Goal: Task Accomplishment & Management: Manage account settings

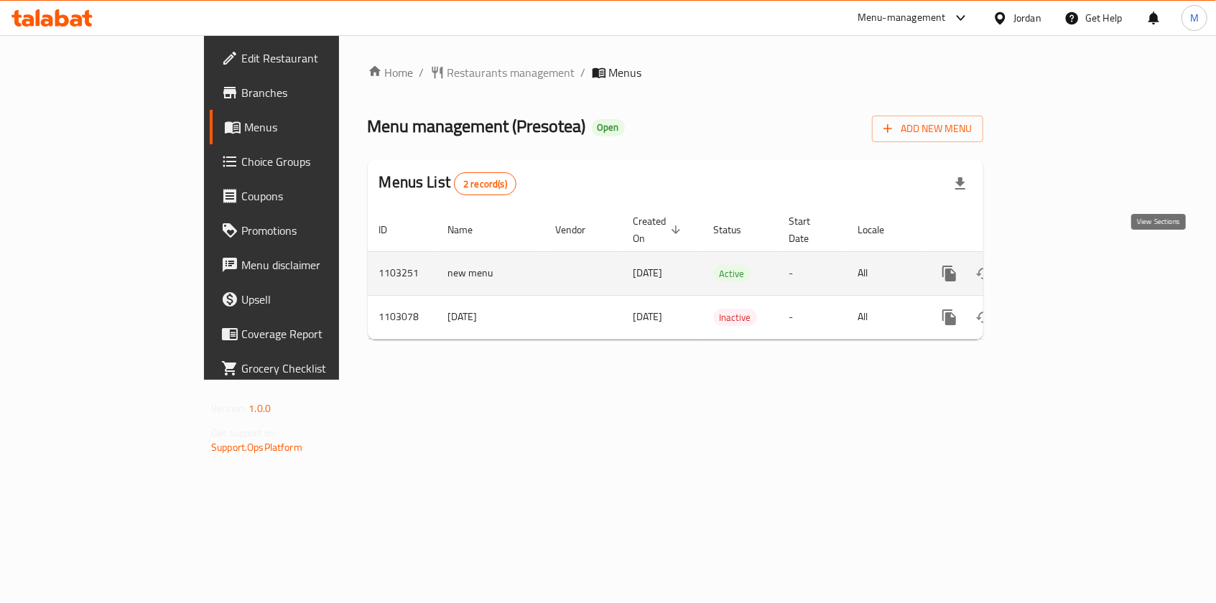
click at [1070, 259] on link "enhanced table" at bounding box center [1053, 273] width 34 height 34
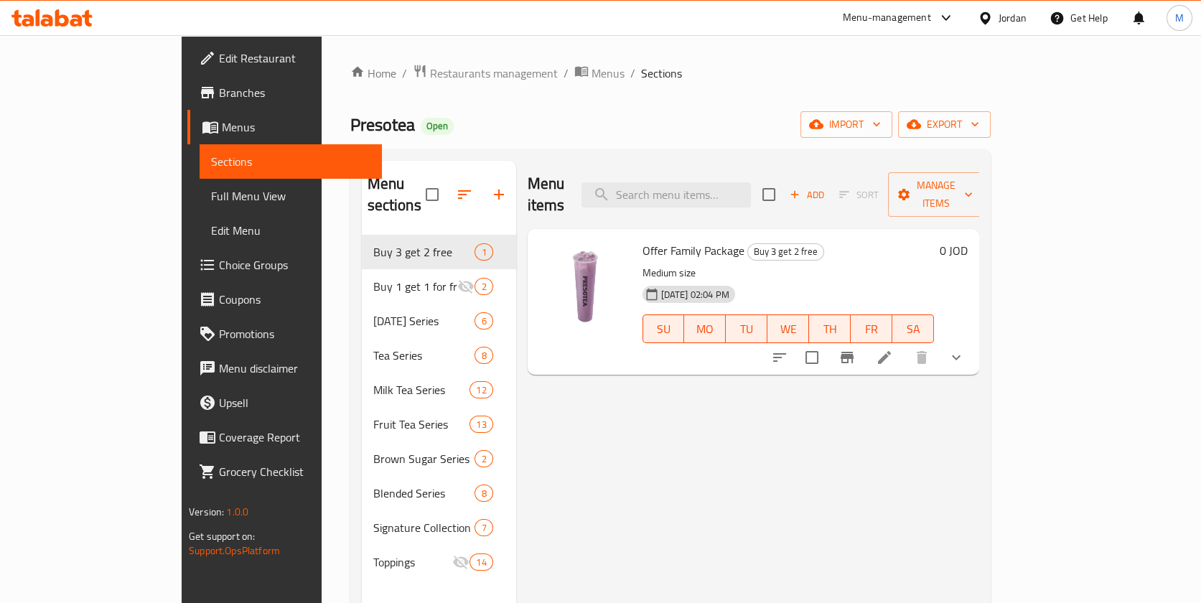
click at [974, 346] on button "show more" at bounding box center [956, 357] width 34 height 34
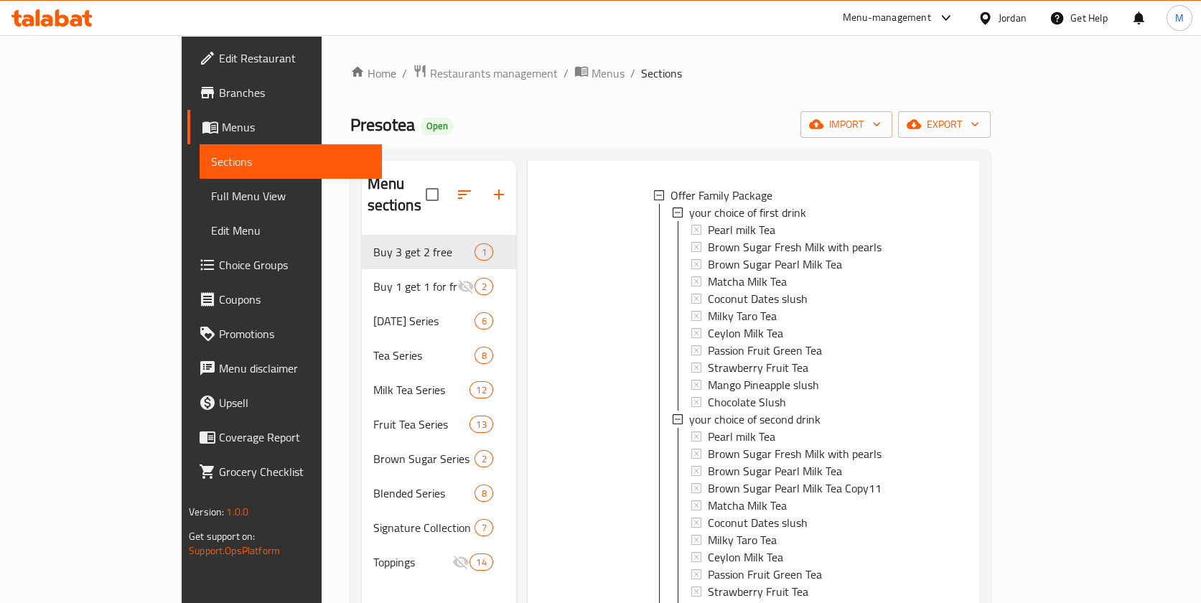
scroll to position [191, 0]
click at [727, 217] on span "Pearl milk Tea" at bounding box center [742, 225] width 68 height 17
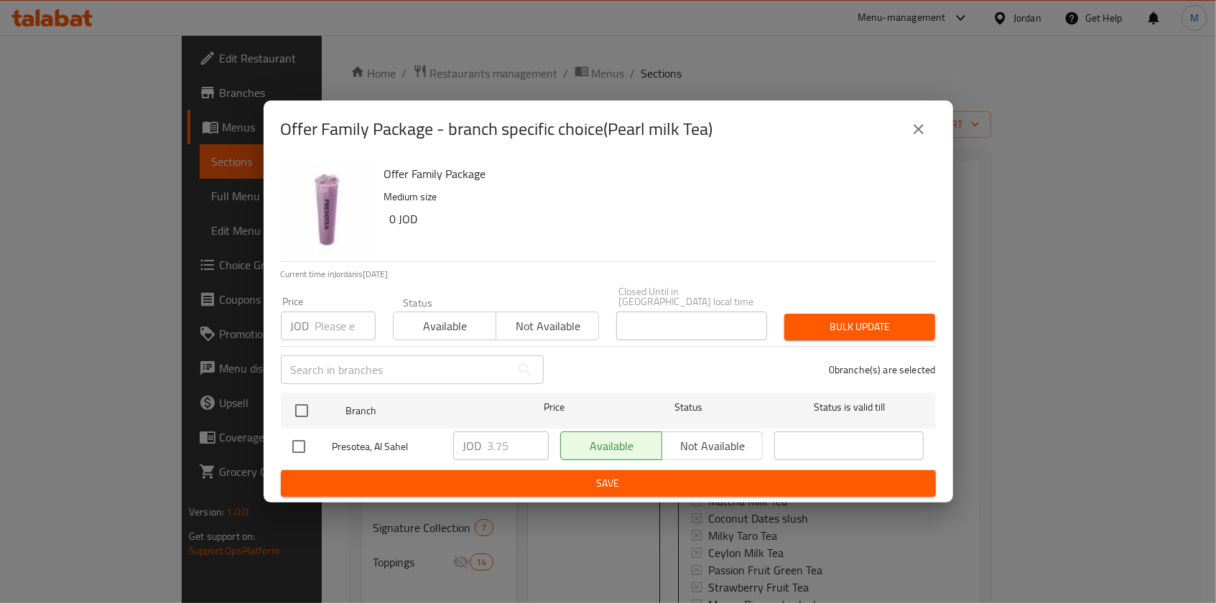
click at [932, 129] on button "close" at bounding box center [918, 129] width 34 height 34
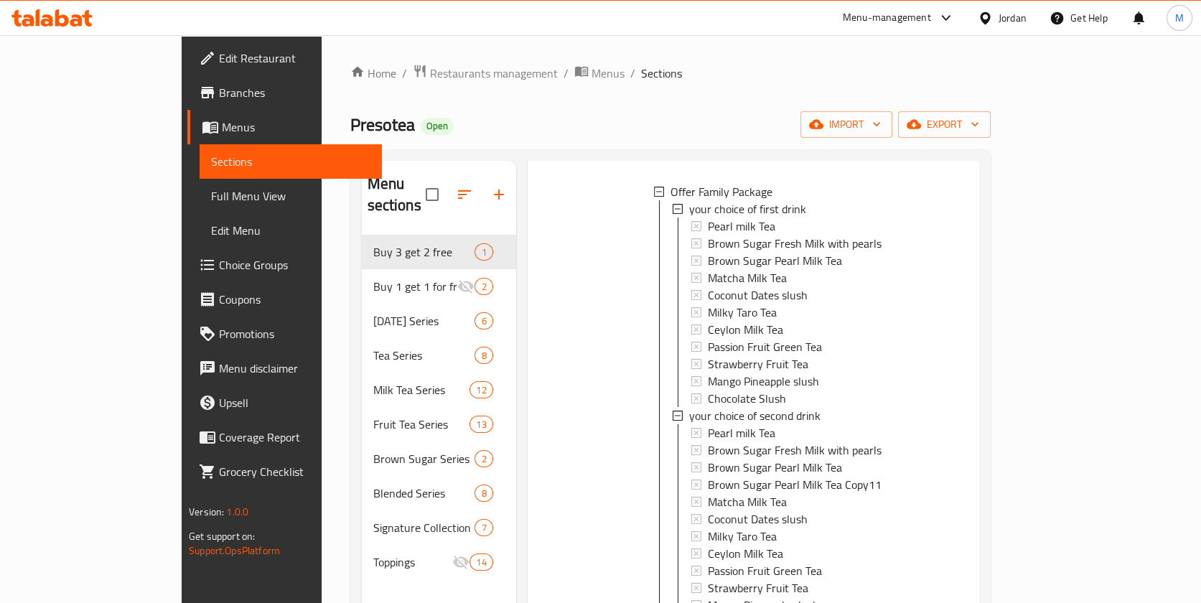
scroll to position [0, 0]
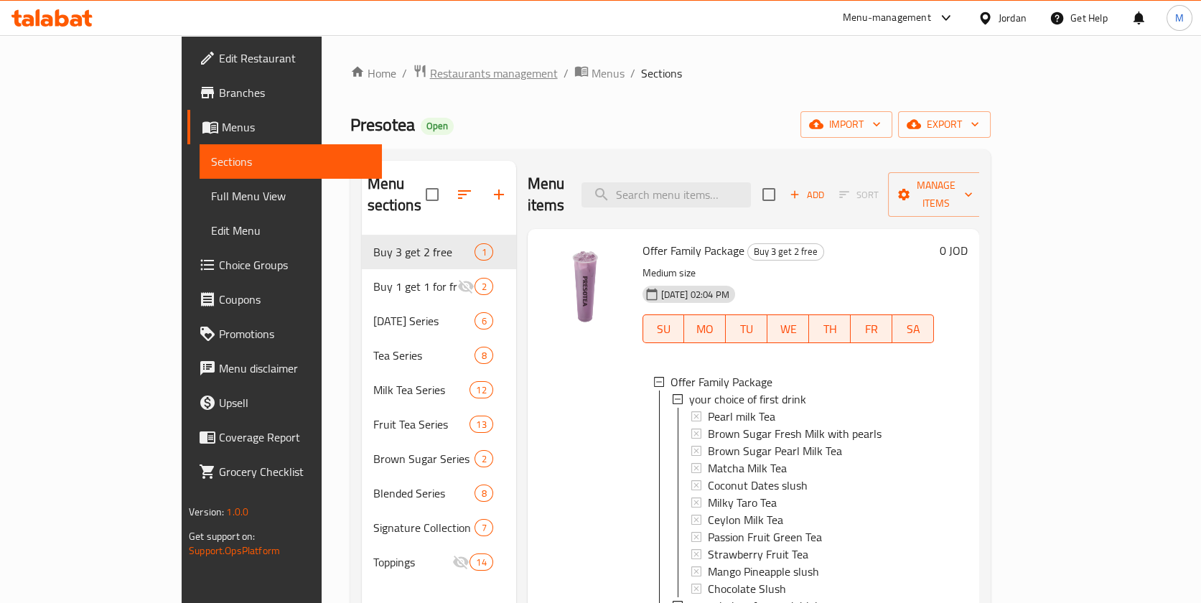
click at [430, 66] on span "Restaurants management" at bounding box center [494, 73] width 128 height 17
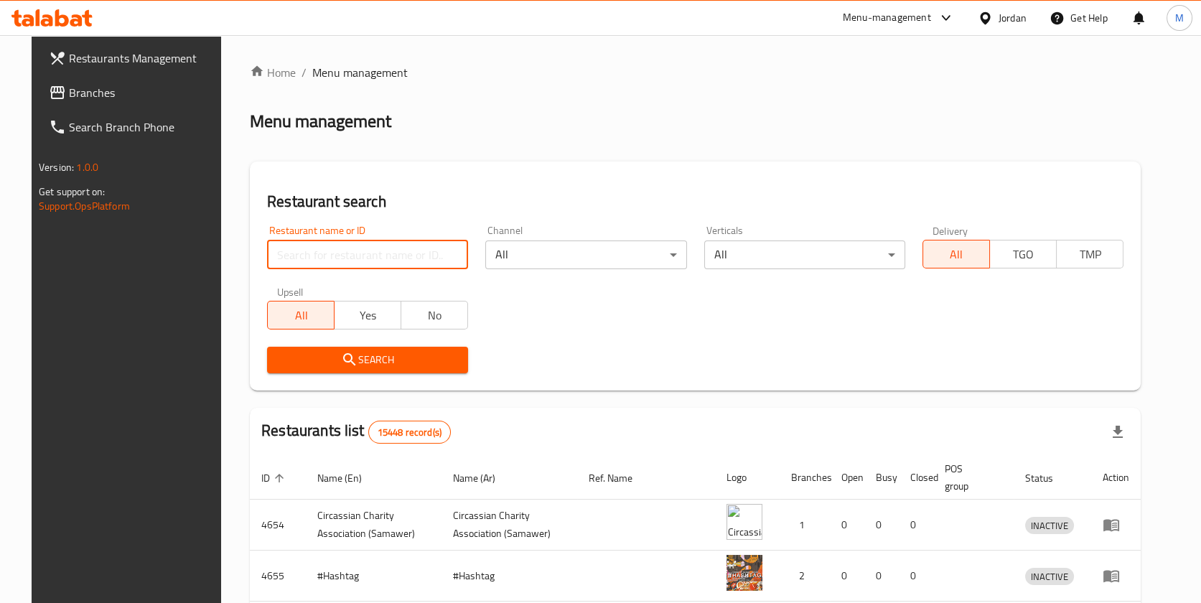
drag, startPoint x: 401, startPoint y: 244, endPoint x: 413, endPoint y: 238, distance: 13.5
click at [402, 244] on input "search" at bounding box center [367, 255] width 201 height 29
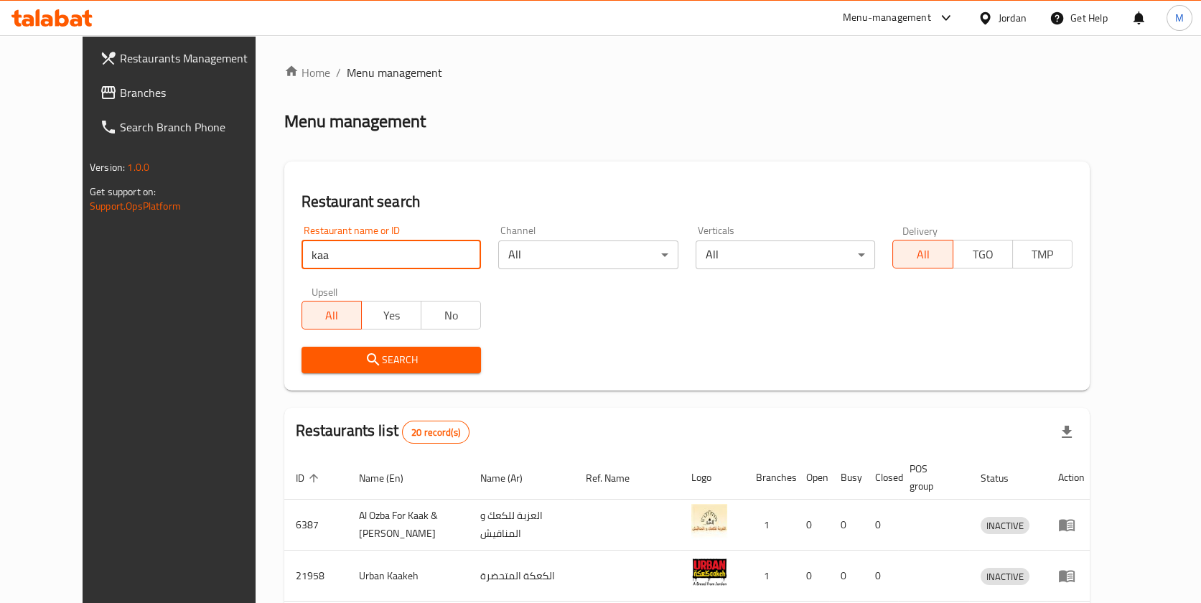
type input "Kaaka W Mana'osha"
click button "Search" at bounding box center [392, 360] width 180 height 27
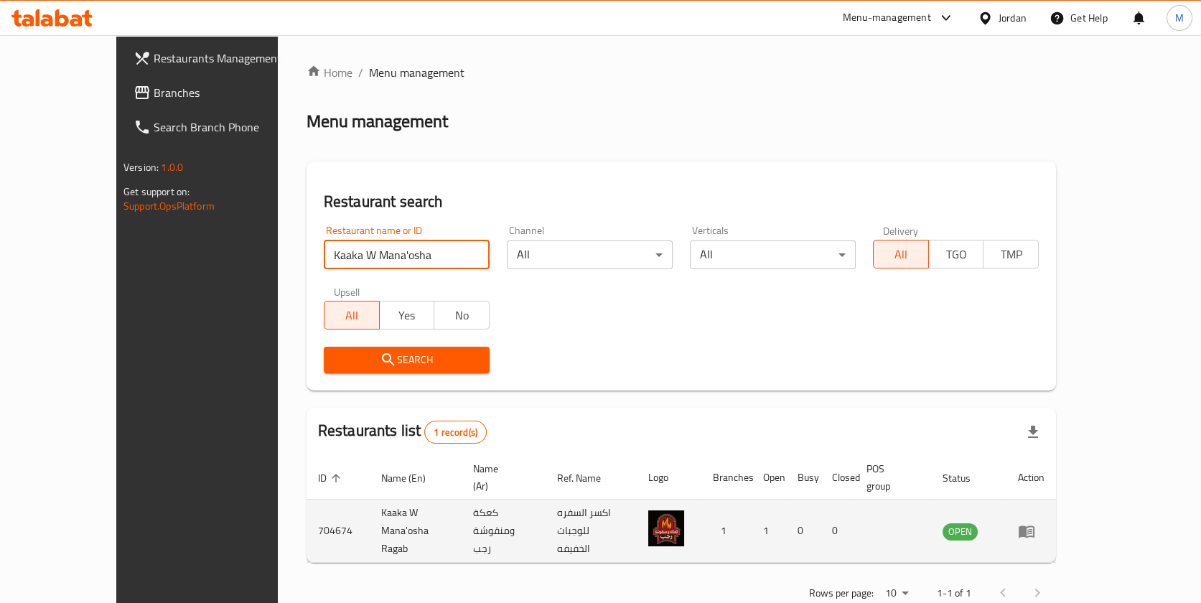
click at [307, 503] on td "704674" at bounding box center [338, 531] width 63 height 63
copy td "704674"
click at [374, 501] on td "Kaaka W Mana'osha Ragab" at bounding box center [416, 531] width 93 height 63
click at [374, 508] on td "Kaaka W Mana'osha Ragab" at bounding box center [416, 531] width 93 height 63
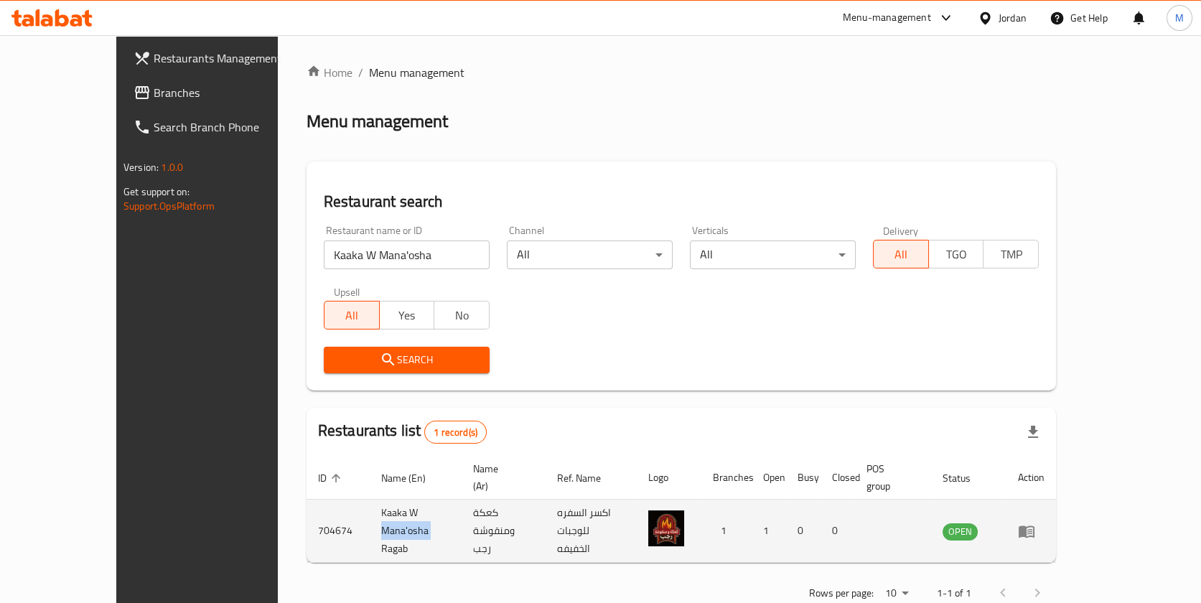
click at [374, 508] on td "Kaaka W Mana'osha Ragab" at bounding box center [416, 531] width 93 height 63
copy td "Kaaka W Mana'osha Ragab"
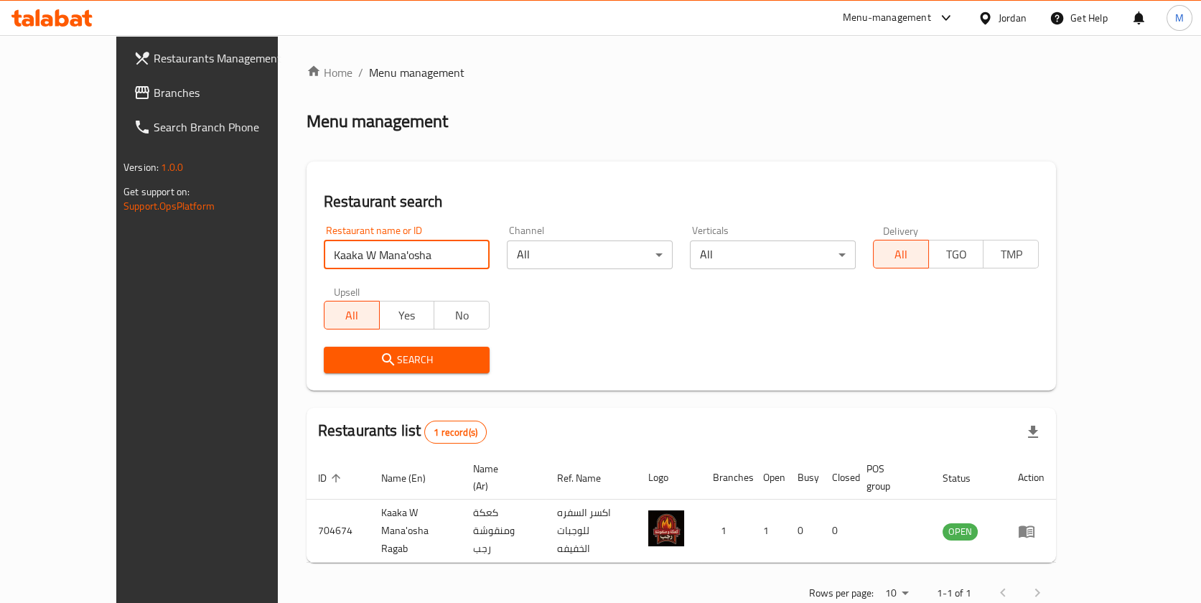
drag, startPoint x: 383, startPoint y: 242, endPoint x: 0, endPoint y: 271, distance: 384.6
click at [116, 263] on div "Restaurants Management Branches Search Branch Phone Version: 1.0.0 Get support …" at bounding box center [600, 337] width 969 height 605
click button "Search" at bounding box center [407, 360] width 166 height 27
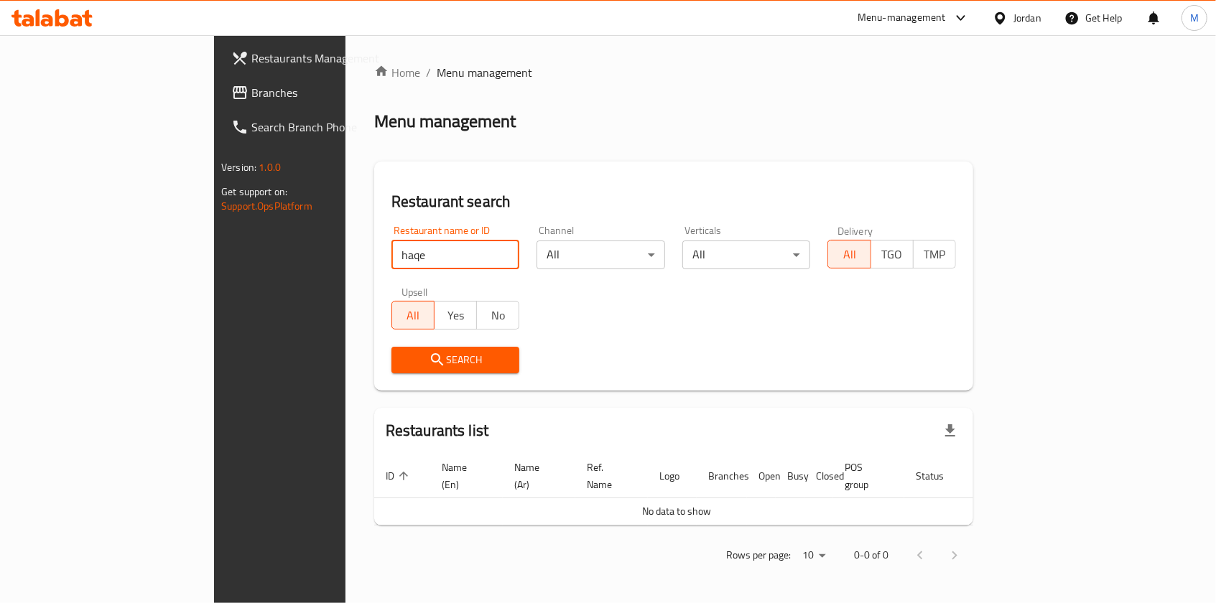
type input "haqel"
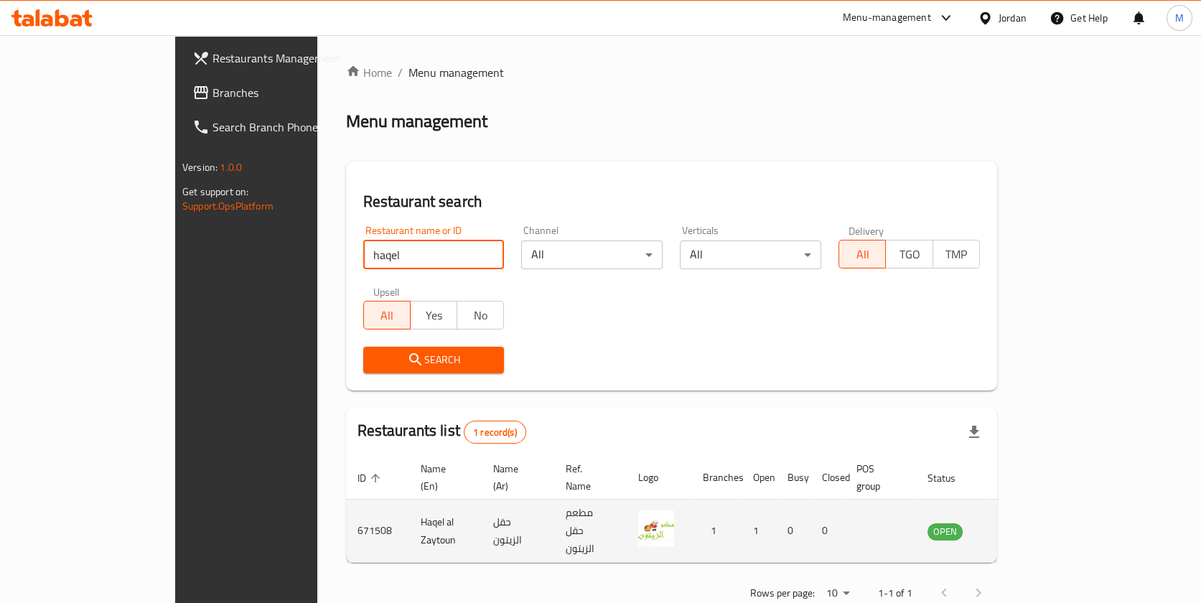
click at [346, 513] on td "671508" at bounding box center [377, 531] width 63 height 63
copy td "671508"
click at [409, 503] on td "Haqel al Zaytoun" at bounding box center [445, 531] width 73 height 63
click at [409, 508] on td "Haqel al Zaytoun" at bounding box center [445, 531] width 73 height 63
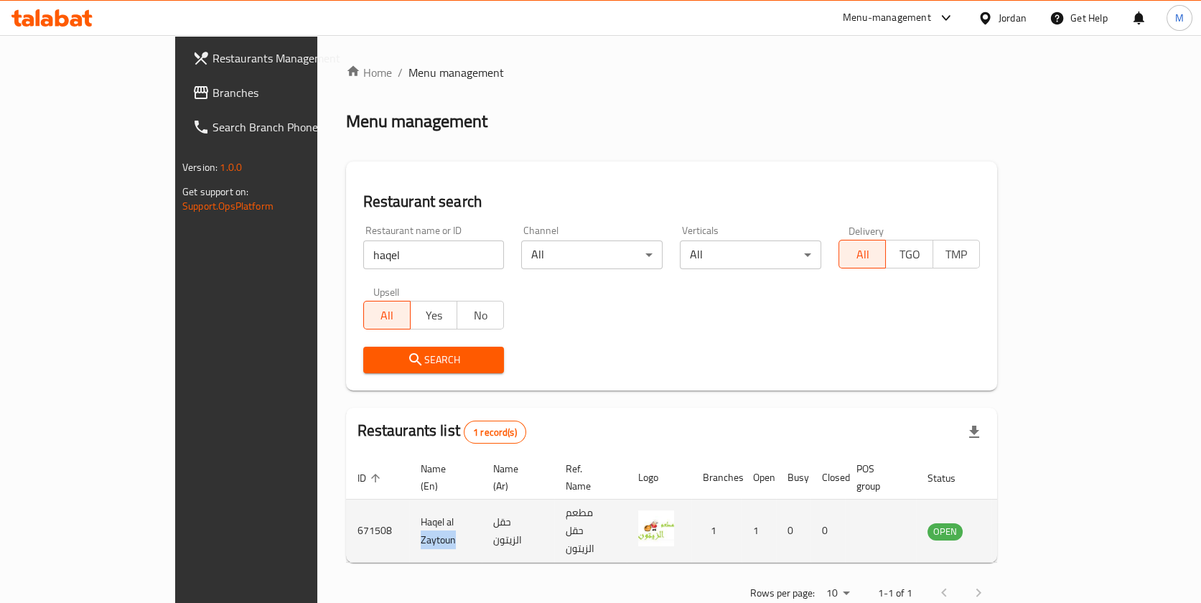
click at [409, 508] on td "Haqel al Zaytoun" at bounding box center [445, 531] width 73 height 63
copy td "Haqel al Zaytoun"
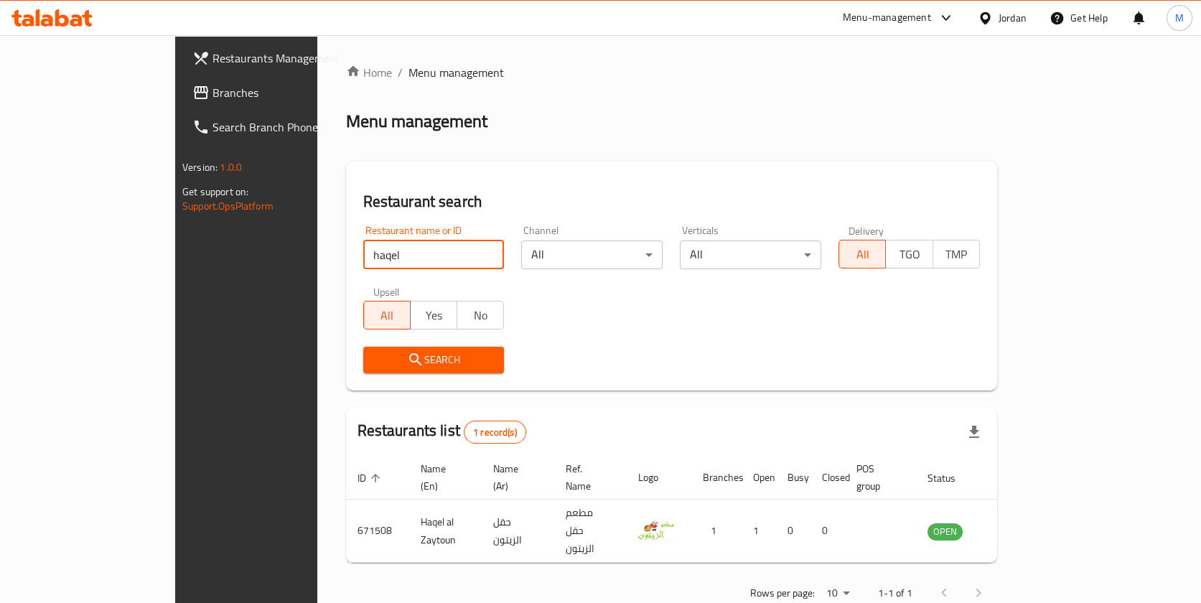
drag, startPoint x: 412, startPoint y: 254, endPoint x: 0, endPoint y: 249, distance: 412.2
click at [175, 249] on div "Restaurants Management Branches Search Branch Phone Version: 1.0.0 Get support …" at bounding box center [600, 337] width 851 height 605
click at [363, 267] on input "search" at bounding box center [433, 255] width 141 height 29
type input "ش"
type input "مشهور"
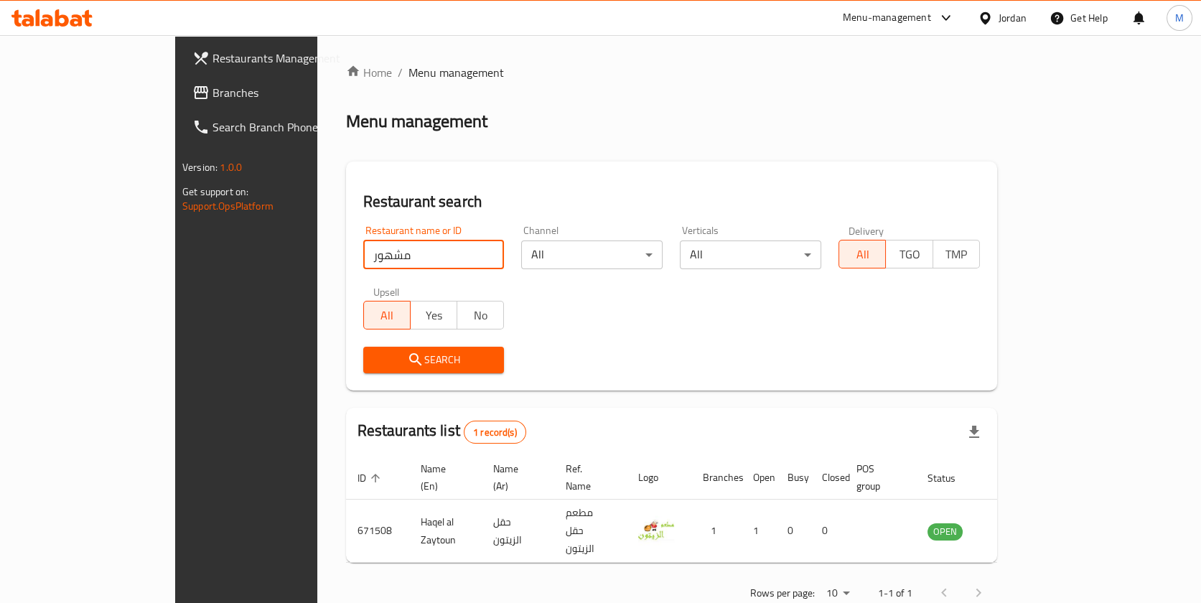
click button "Search" at bounding box center [433, 360] width 141 height 27
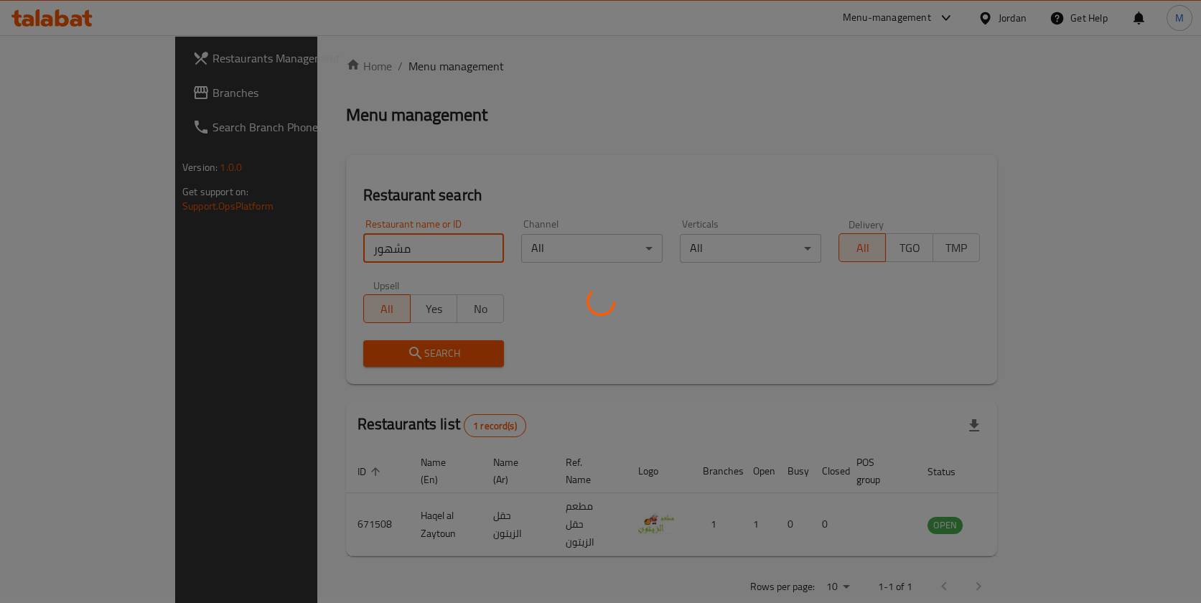
scroll to position [9, 0]
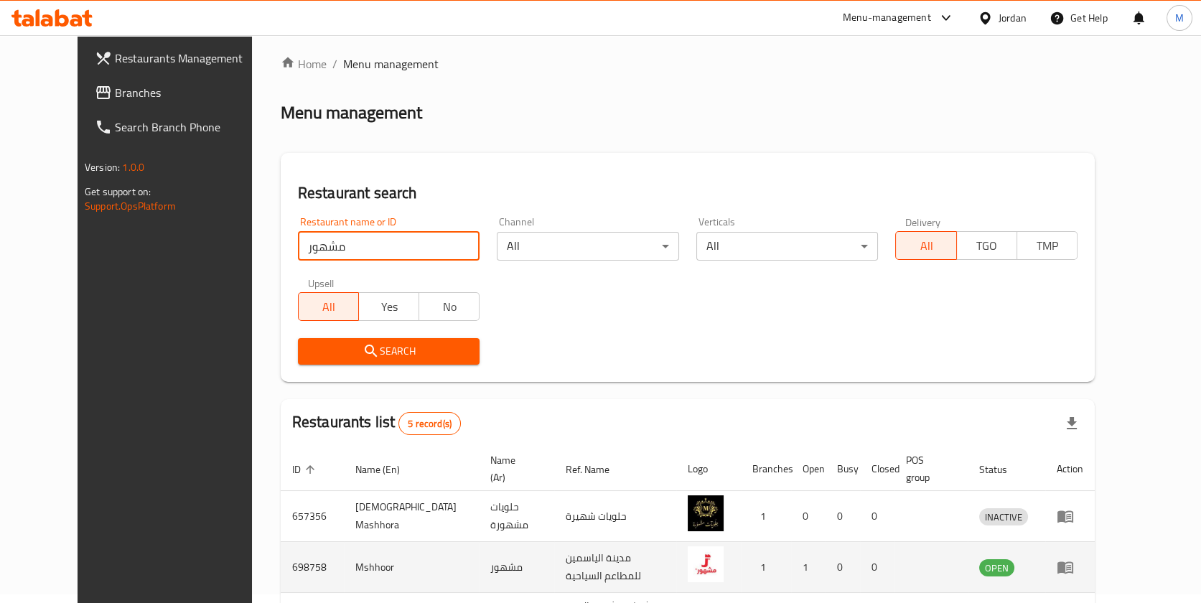
click at [281, 558] on td "698758" at bounding box center [312, 567] width 63 height 51
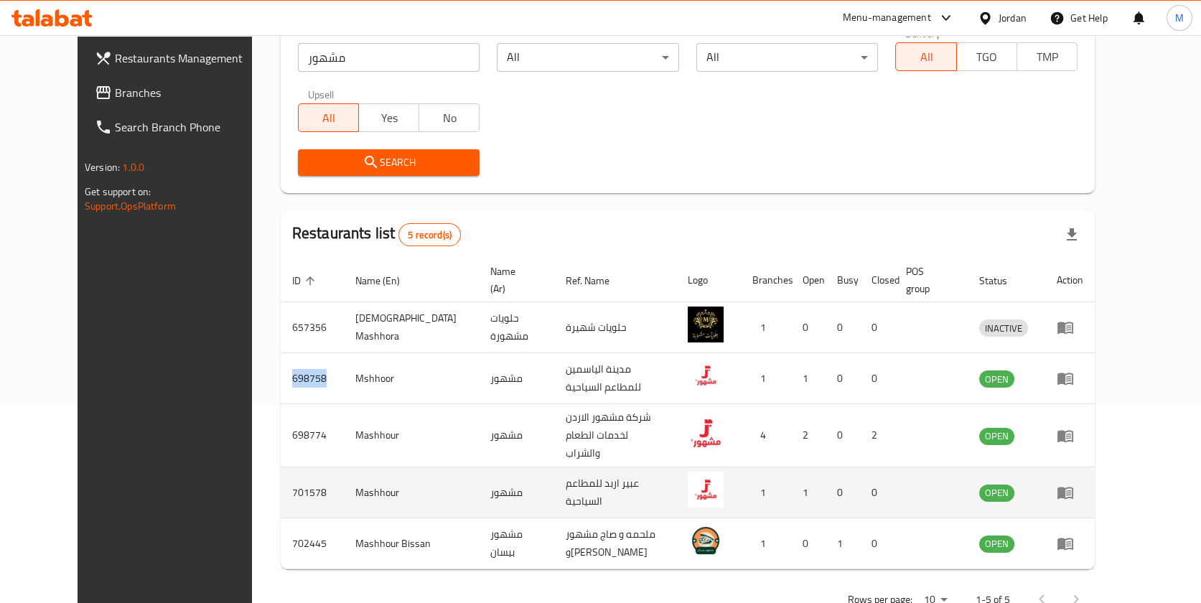
scroll to position [200, 0]
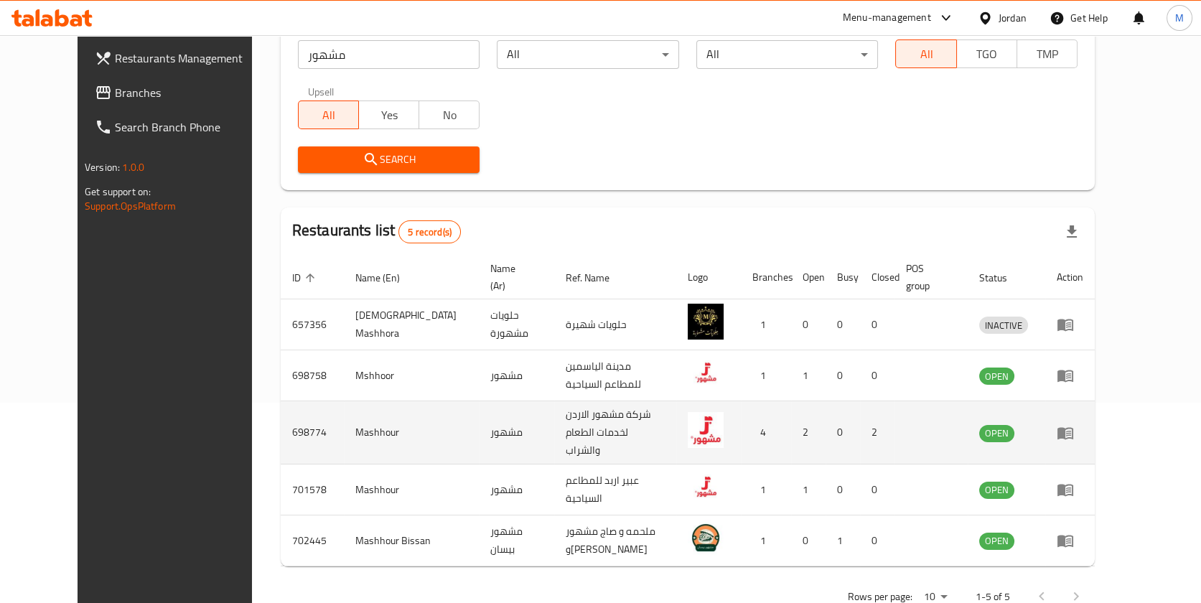
click at [281, 405] on td "698774" at bounding box center [312, 432] width 63 height 63
copy td "698774"
click at [344, 402] on td "Mashhour" at bounding box center [411, 432] width 135 height 63
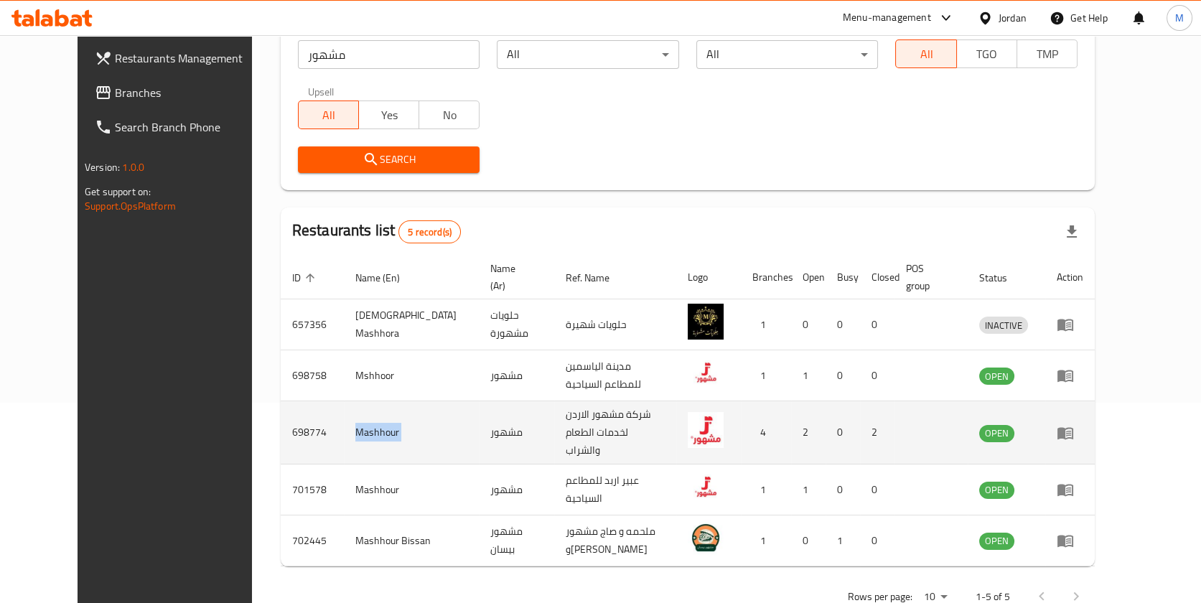
click at [344, 402] on td "Mashhour" at bounding box center [411, 432] width 135 height 63
copy td "Mashhour"
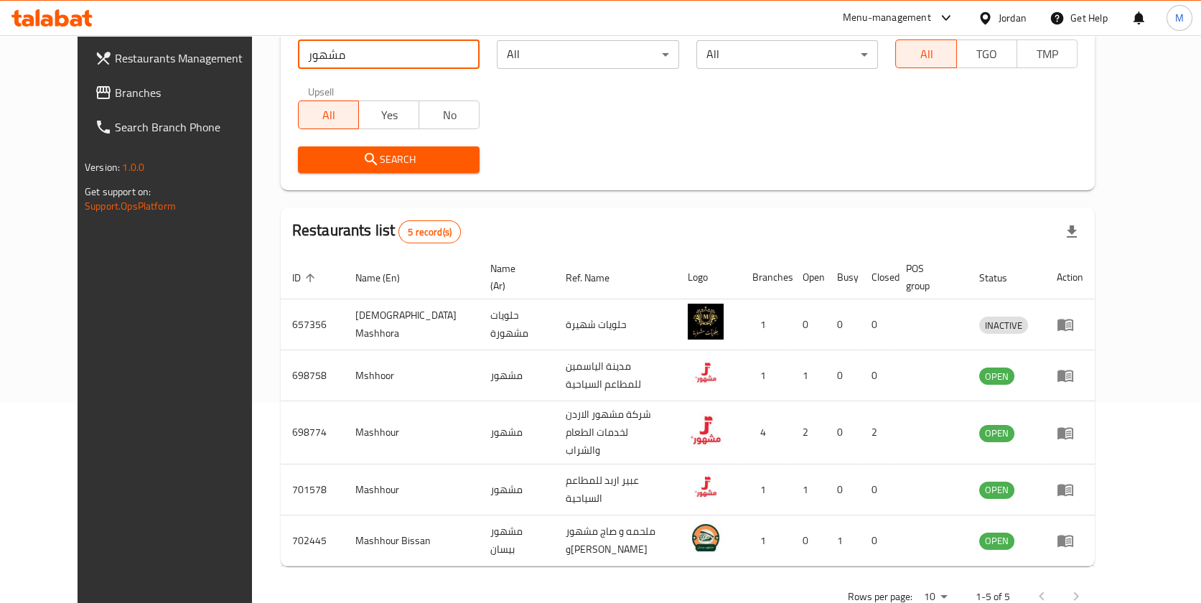
click at [350, 61] on input "مشهور" at bounding box center [389, 54] width 182 height 29
drag, startPoint x: 326, startPoint y: 65, endPoint x: 70, endPoint y: 83, distance: 256.3
click at [78, 83] on div "Restaurants Management Branches Search Branch Phone Version: 1.0.0 Get support …" at bounding box center [601, 239] width 1046 height 809
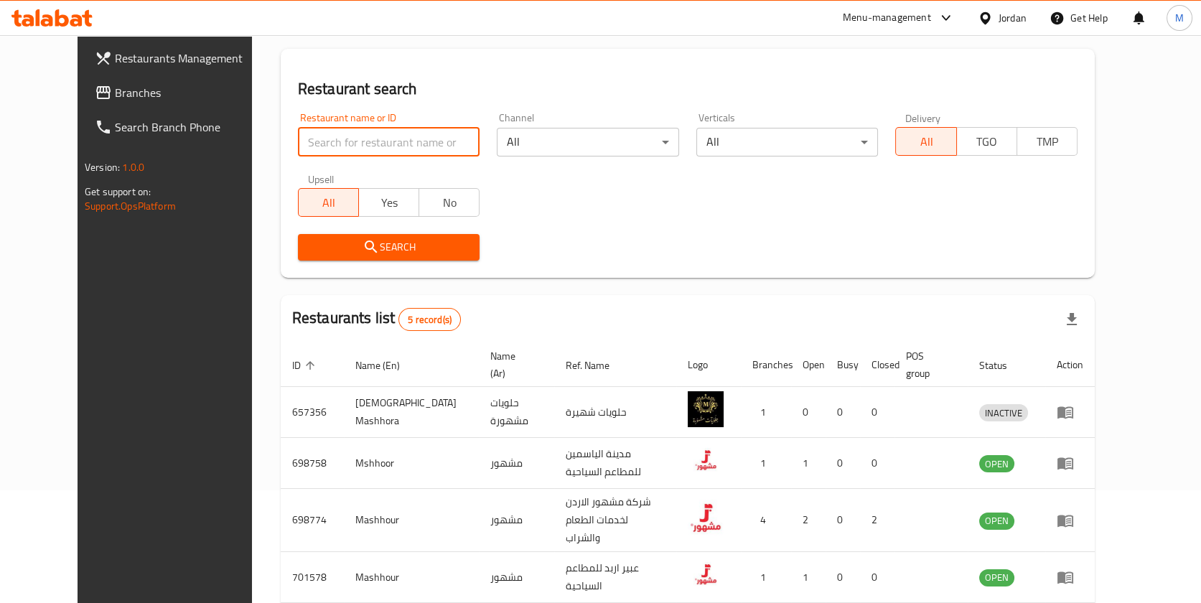
scroll to position [9, 0]
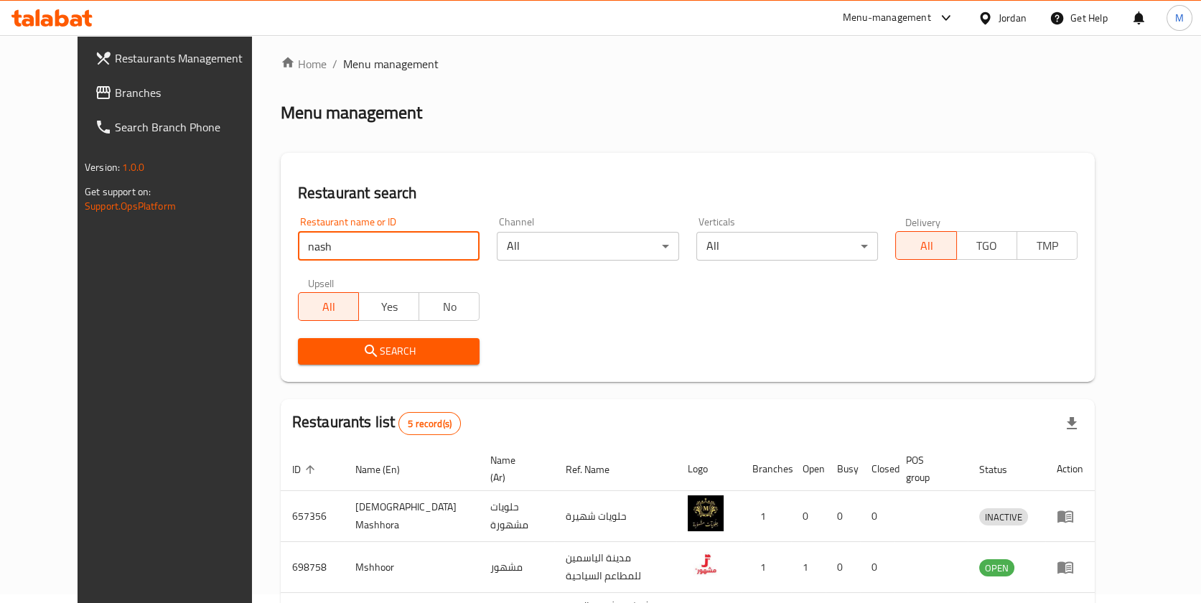
type input "nashmi"
click button "Search" at bounding box center [389, 351] width 182 height 27
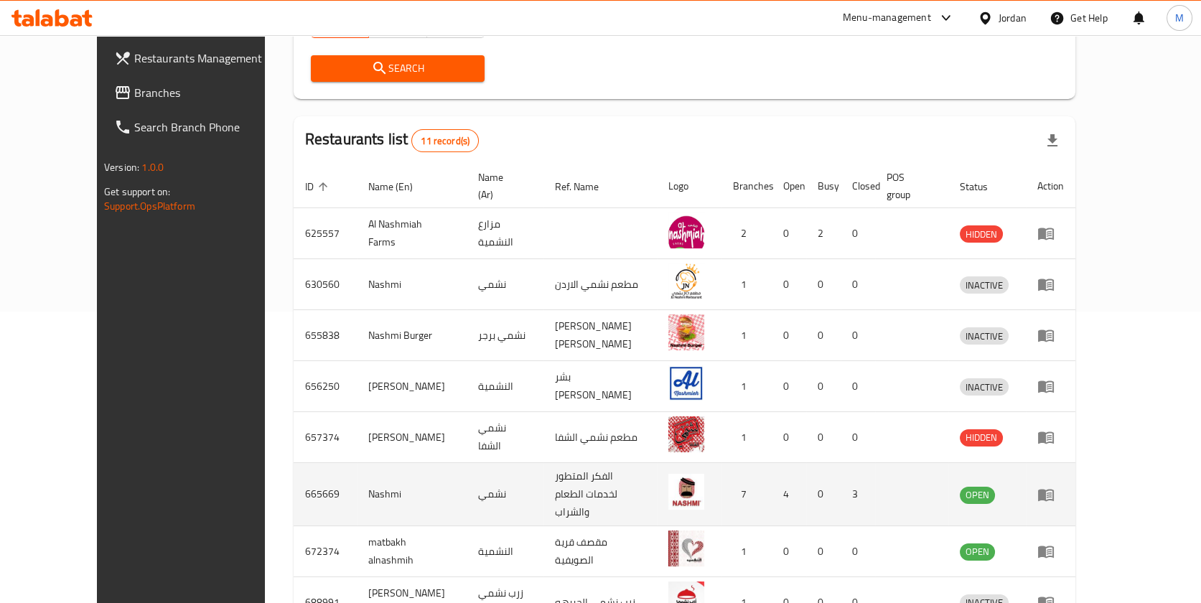
scroll to position [391, 0]
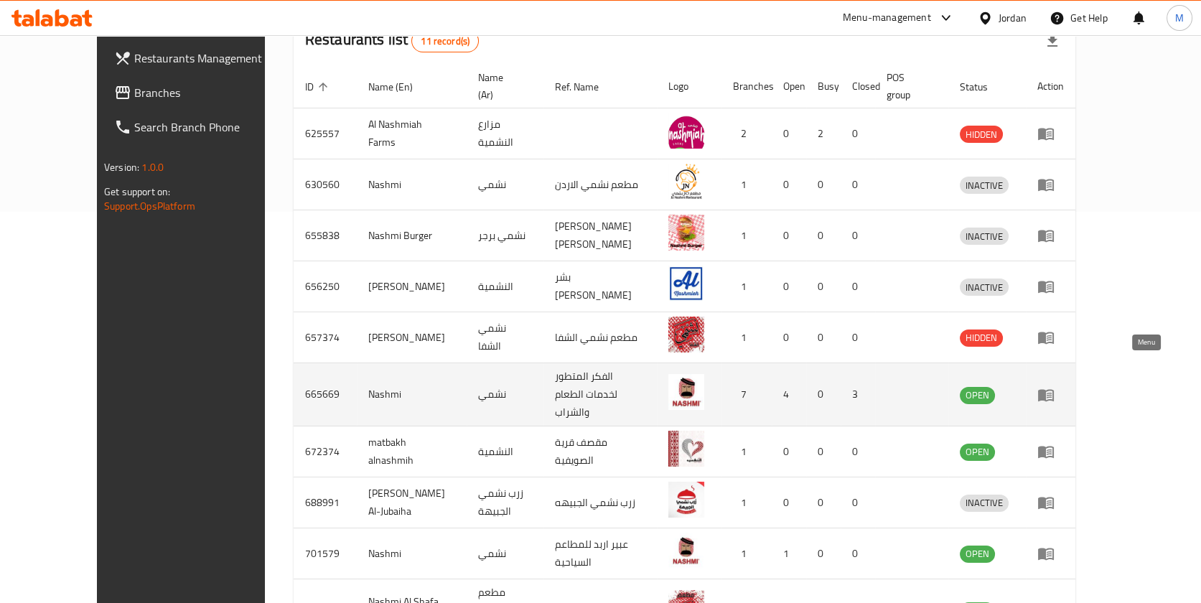
click at [1054, 389] on icon "enhanced table" at bounding box center [1046, 395] width 16 height 12
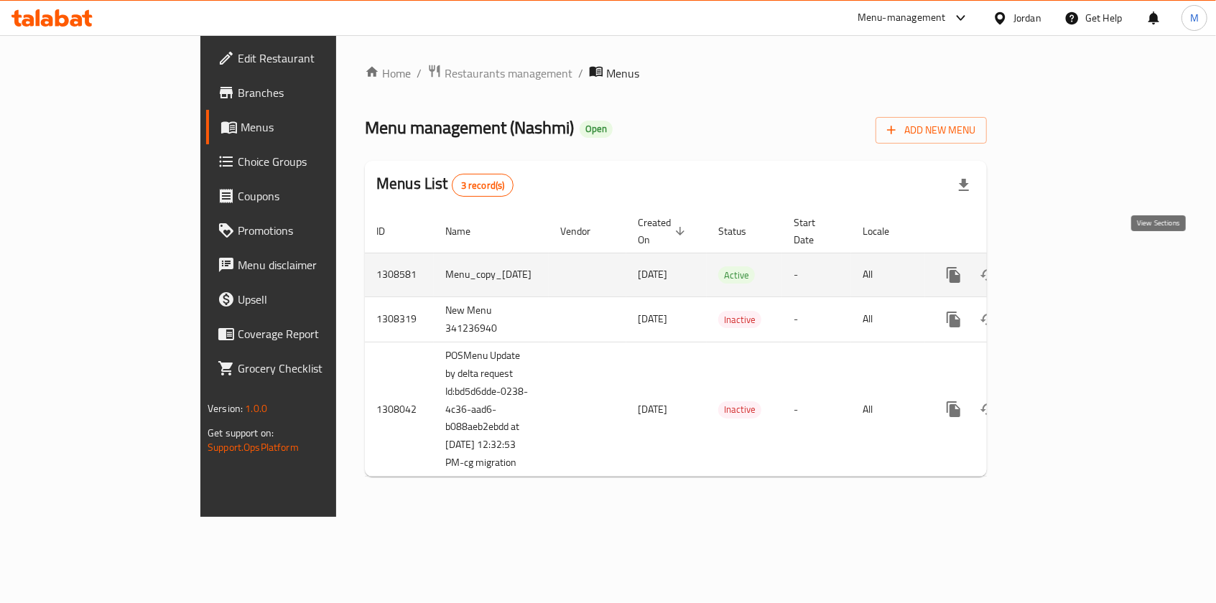
click at [1066, 266] on icon "enhanced table" at bounding box center [1056, 274] width 17 height 17
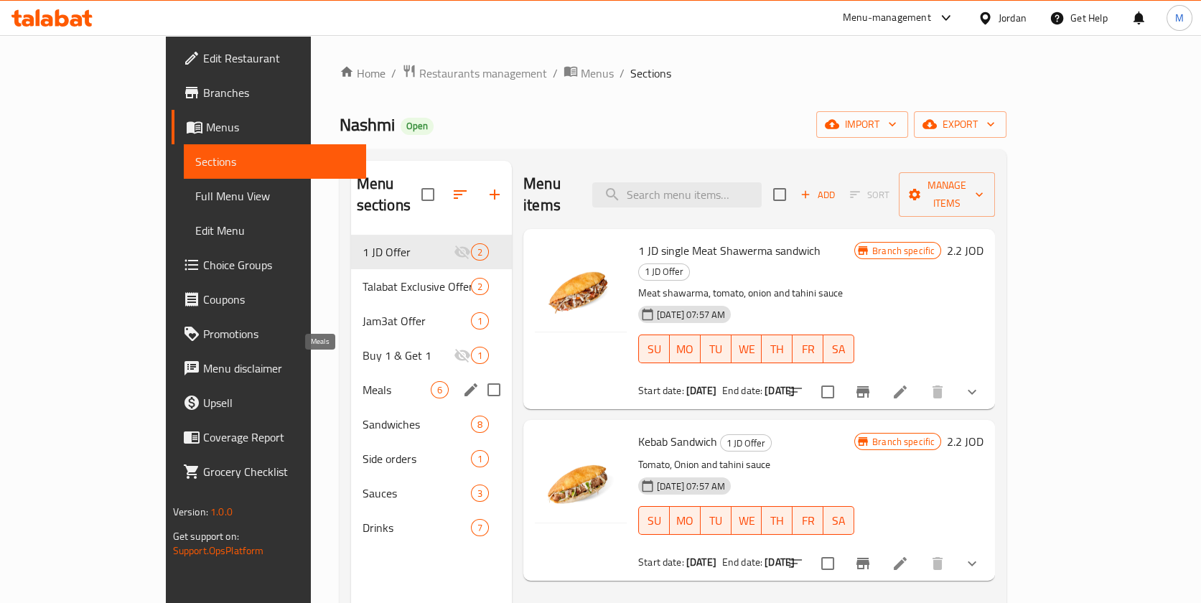
click at [363, 381] on span "Meals" at bounding box center [397, 389] width 68 height 17
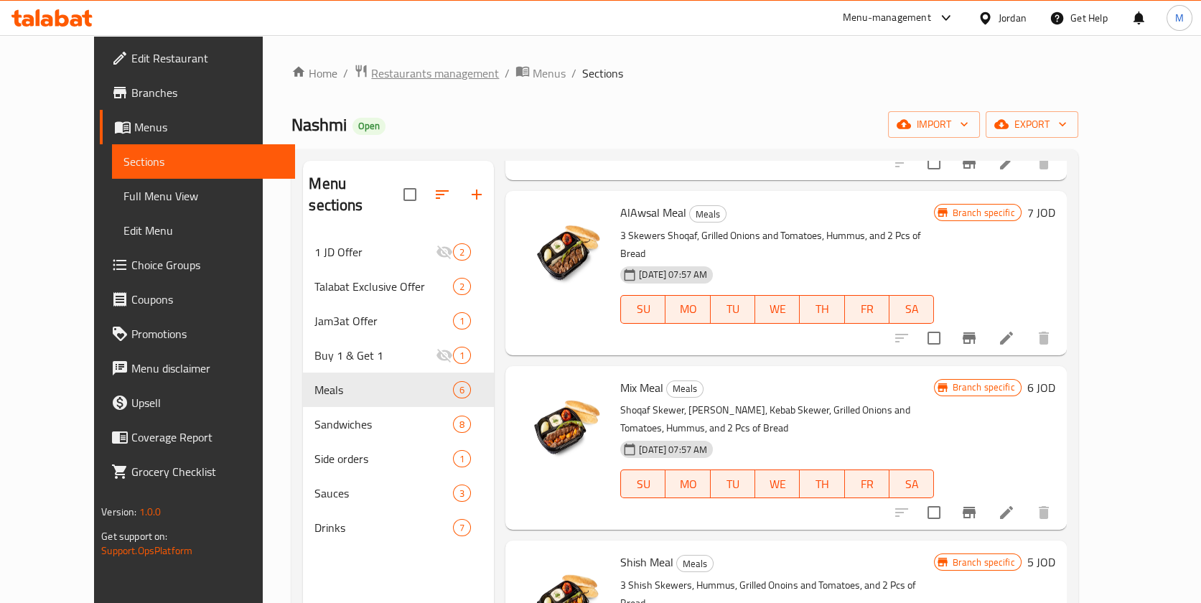
click at [371, 75] on span "Restaurants management" at bounding box center [435, 73] width 128 height 17
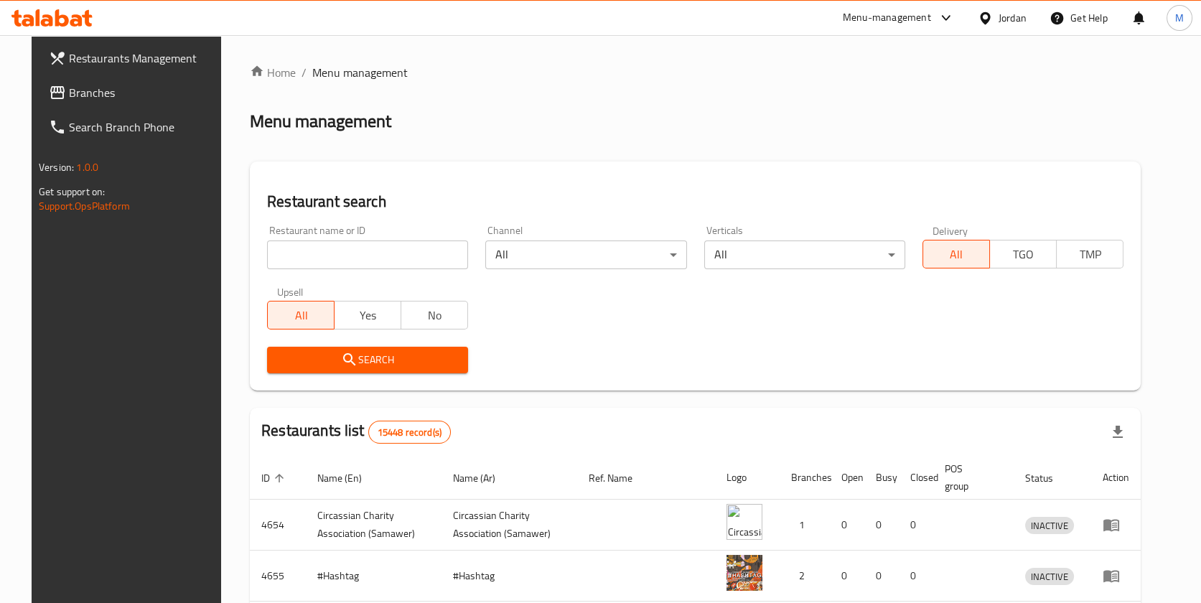
click at [362, 259] on input "search" at bounding box center [367, 255] width 201 height 29
type input "ؤ"
type input "cone"
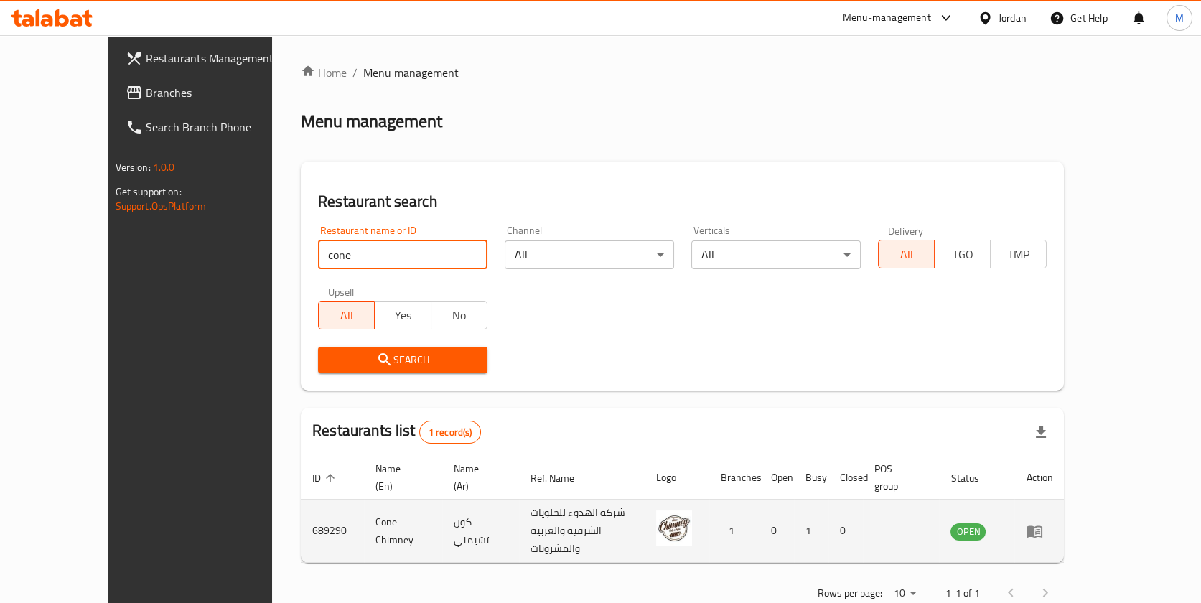
click at [301, 511] on td "689290" at bounding box center [332, 531] width 63 height 63
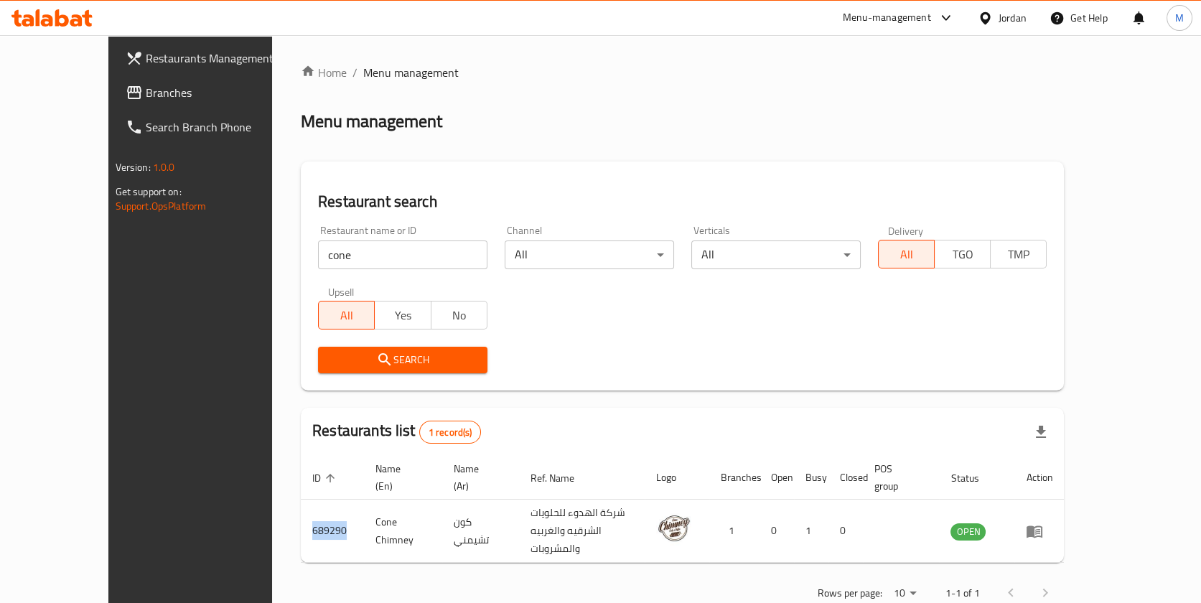
copy td "689290"
click at [345, 261] on input "cone" at bounding box center [402, 255] width 169 height 29
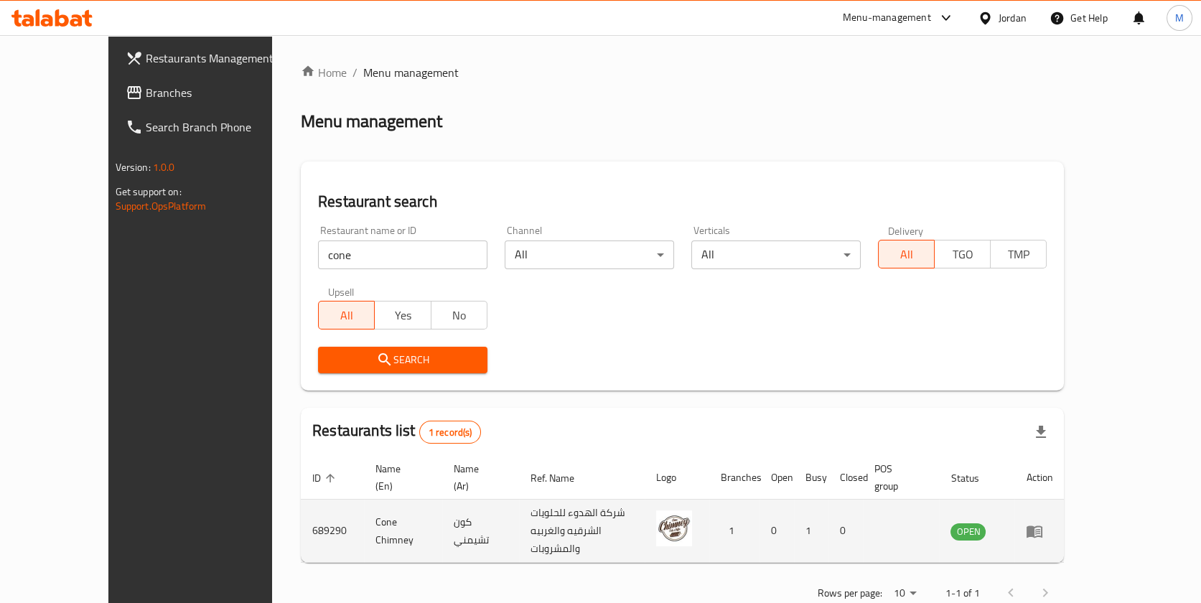
click at [364, 516] on td "Cone Chimney" at bounding box center [403, 531] width 78 height 63
copy td "Cone Chimney"
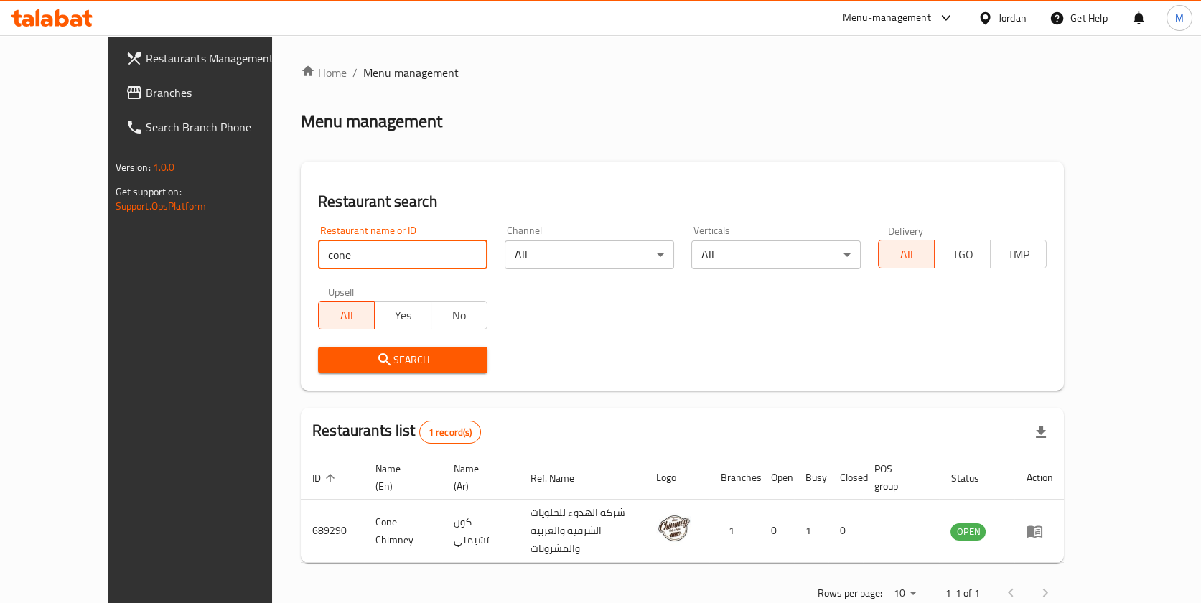
drag, startPoint x: 305, startPoint y: 256, endPoint x: 2, endPoint y: 261, distance: 303.1
click at [108, 259] on div "Restaurants Management Branches Search Branch Phone Version: 1.0.0 Get support …" at bounding box center [600, 337] width 985 height 605
click at [108, 264] on div "Restaurants Management Branches Search Branch Phone Version: 1.0.0 Get support …" at bounding box center [208, 336] width 200 height 603
click at [318, 248] on input "ke" at bounding box center [402, 255] width 169 height 29
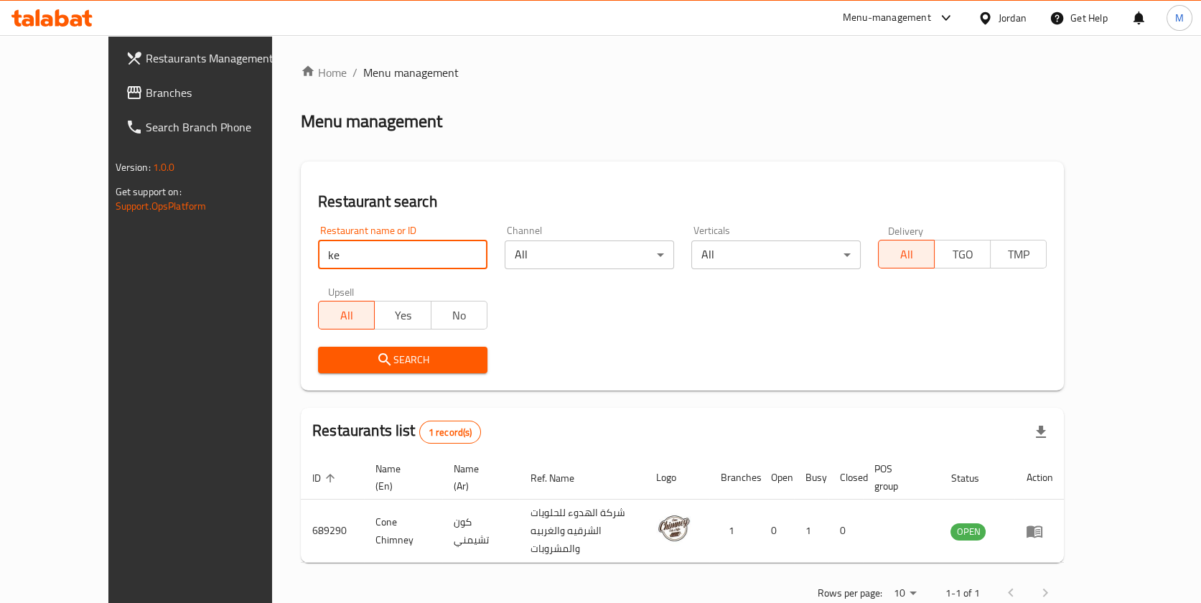
drag, startPoint x: 269, startPoint y: 251, endPoint x: 264, endPoint y: 238, distance: 14.5
click at [318, 238] on div "Restaurant name or ID ke Restaurant name or ID" at bounding box center [402, 247] width 169 height 44
click button "Search" at bounding box center [402, 360] width 169 height 27
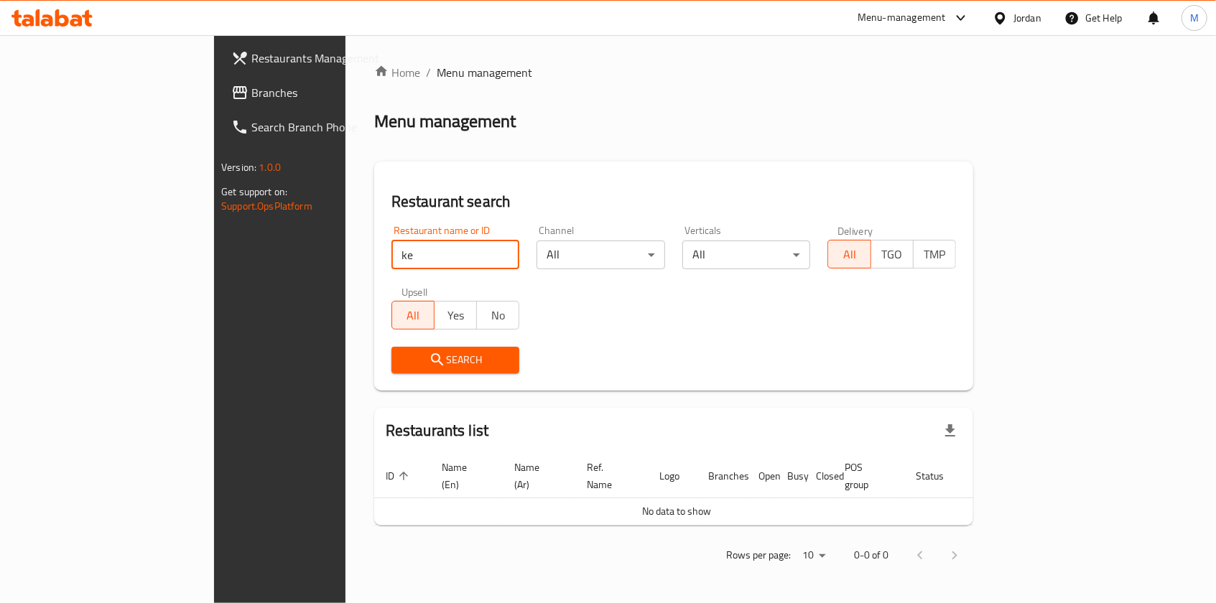
type input "k"
type input "كبدة ونار"
click button "Search" at bounding box center [455, 360] width 129 height 27
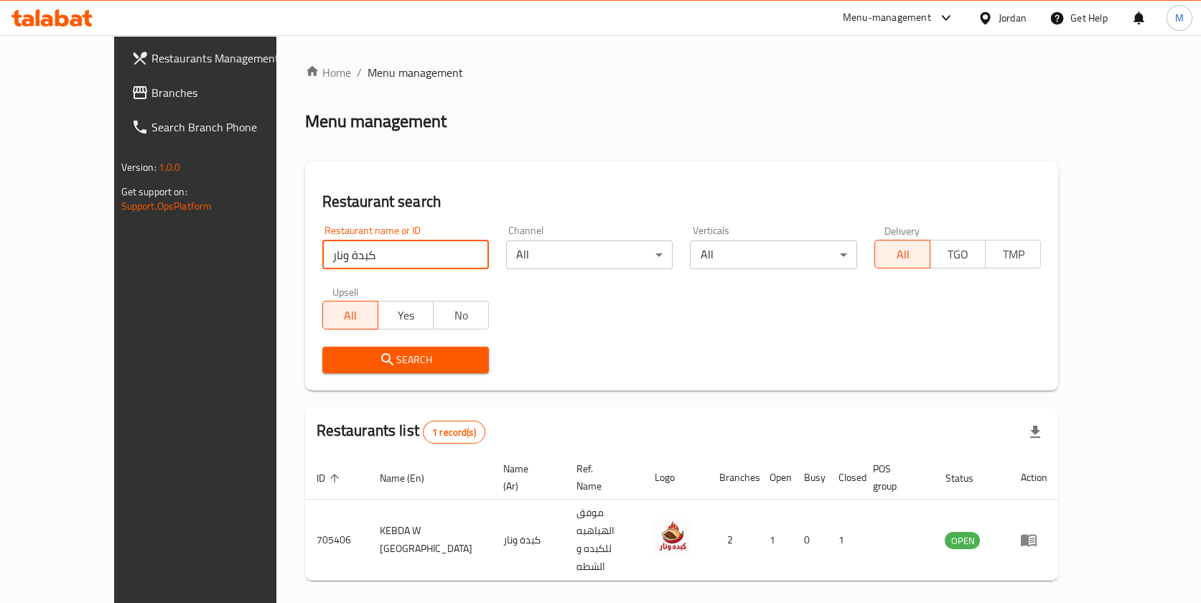
scroll to position [9, 0]
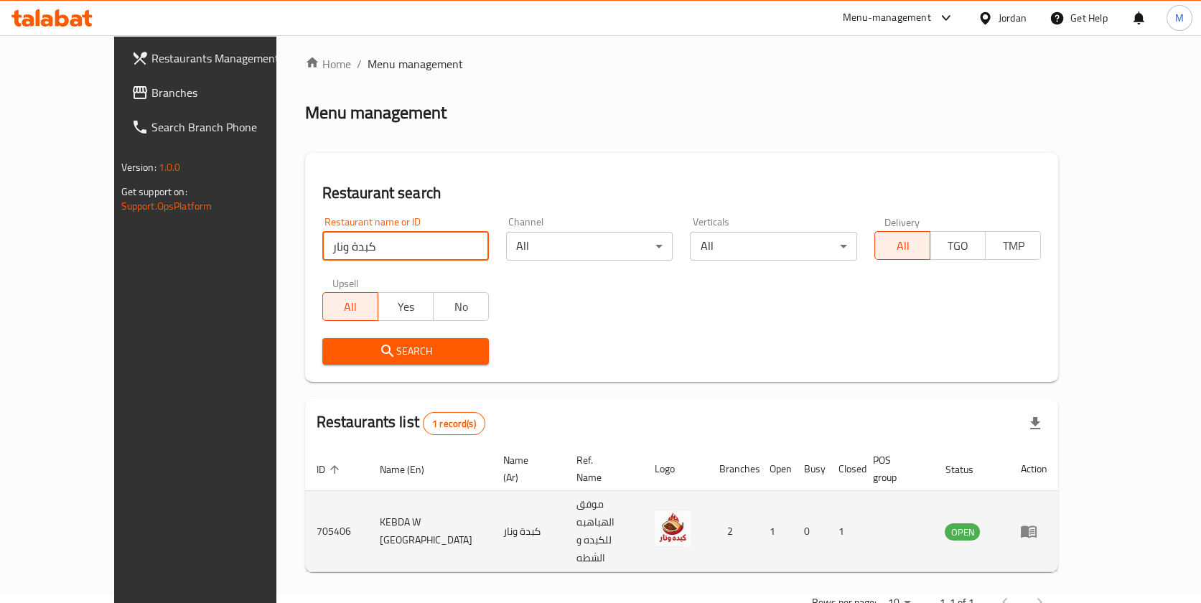
click at [1037, 526] on icon "enhanced table" at bounding box center [1029, 532] width 16 height 12
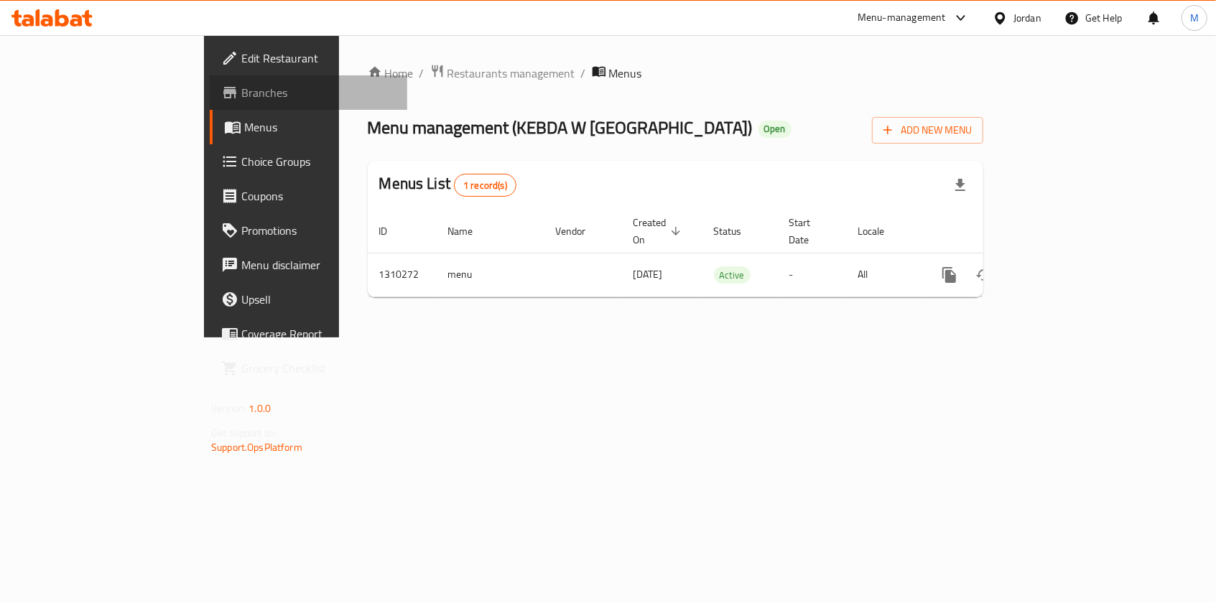
click at [241, 96] on span "Branches" at bounding box center [318, 92] width 154 height 17
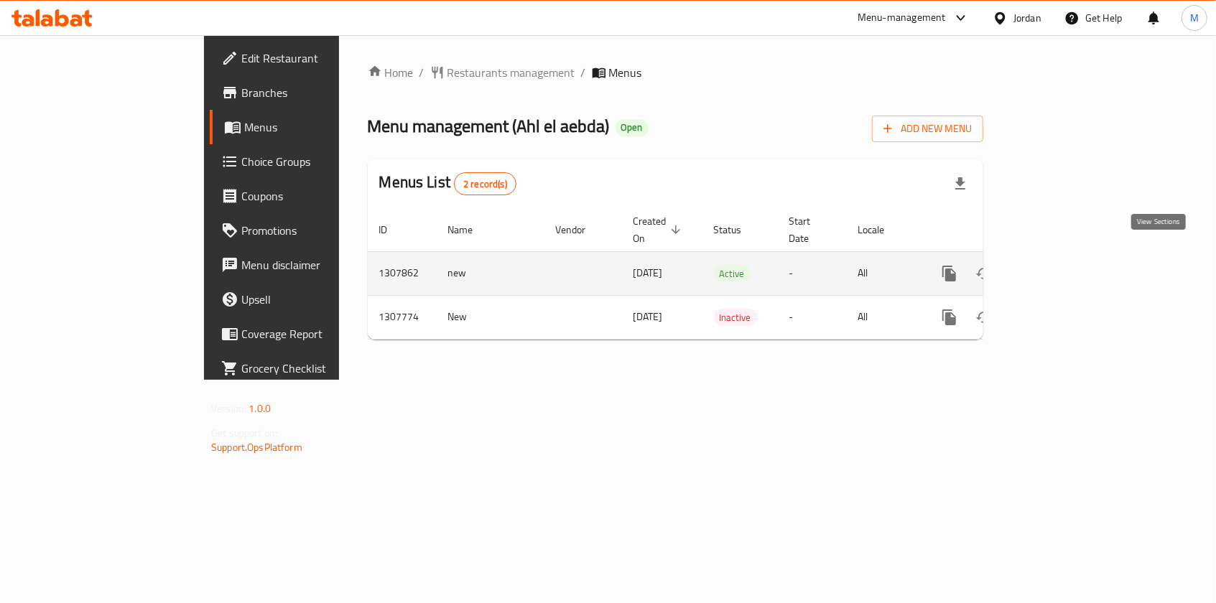
click at [1070, 271] on link "enhanced table" at bounding box center [1053, 273] width 34 height 34
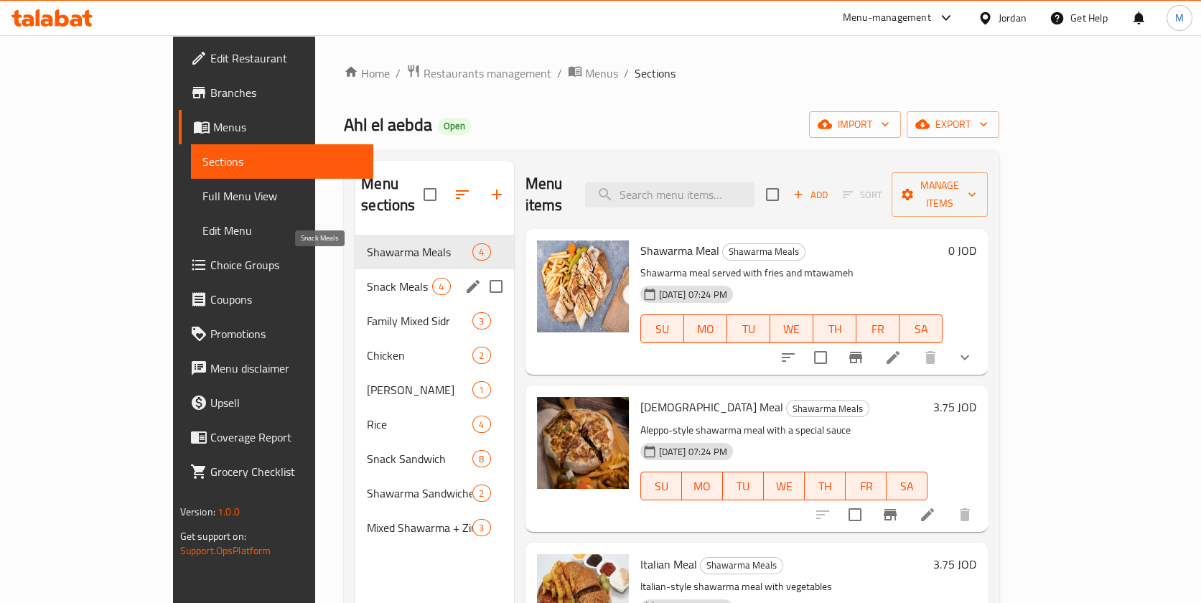
click at [367, 278] on span "Snack Meals" at bounding box center [399, 286] width 65 height 17
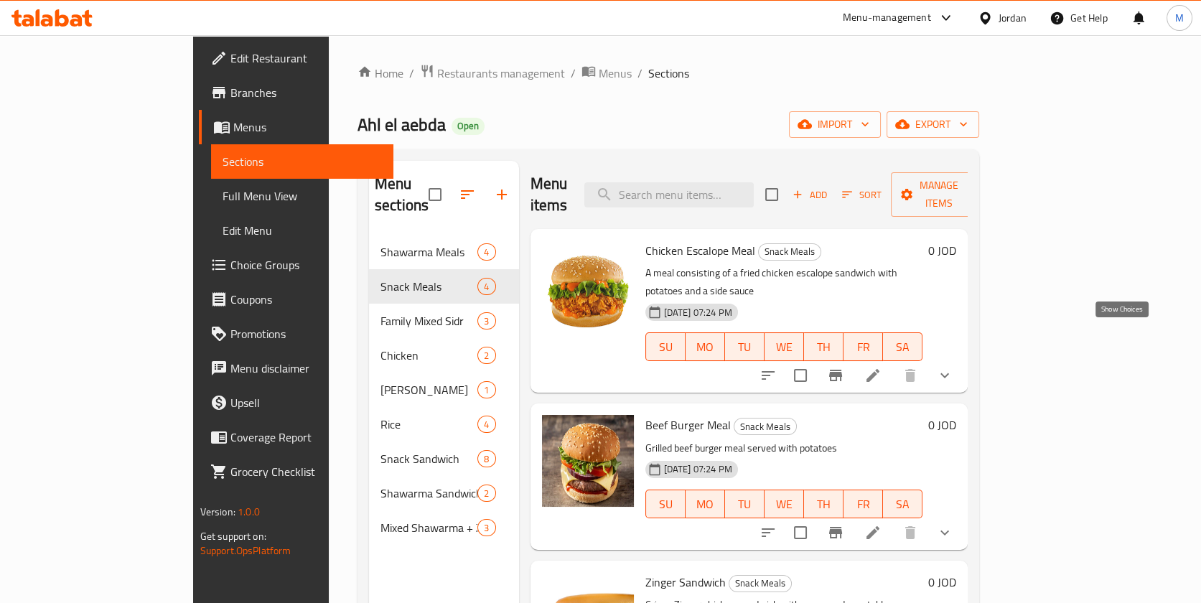
click at [954, 367] on icon "show more" at bounding box center [944, 375] width 17 height 17
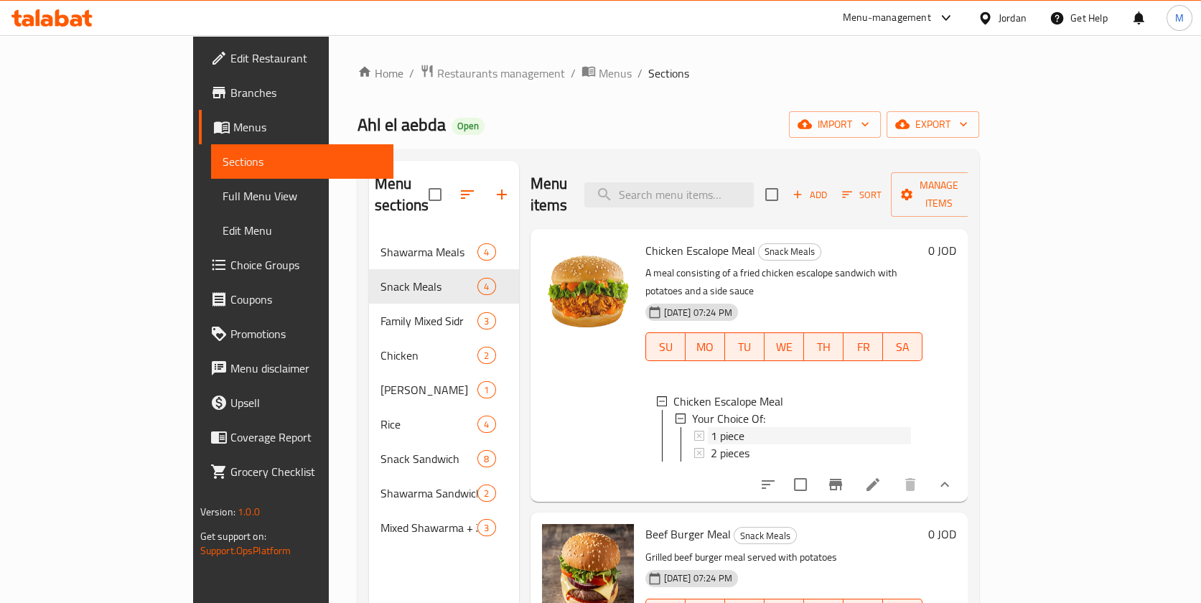
click at [735, 427] on div "1 piece" at bounding box center [811, 435] width 201 height 17
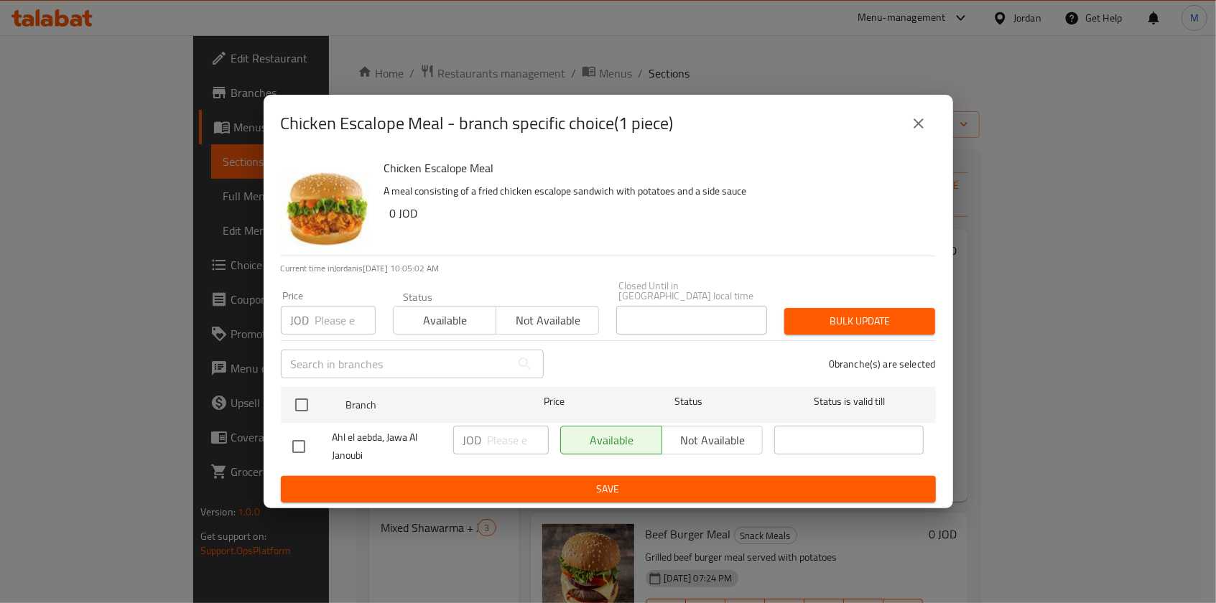
click at [928, 129] on button "close" at bounding box center [918, 123] width 34 height 34
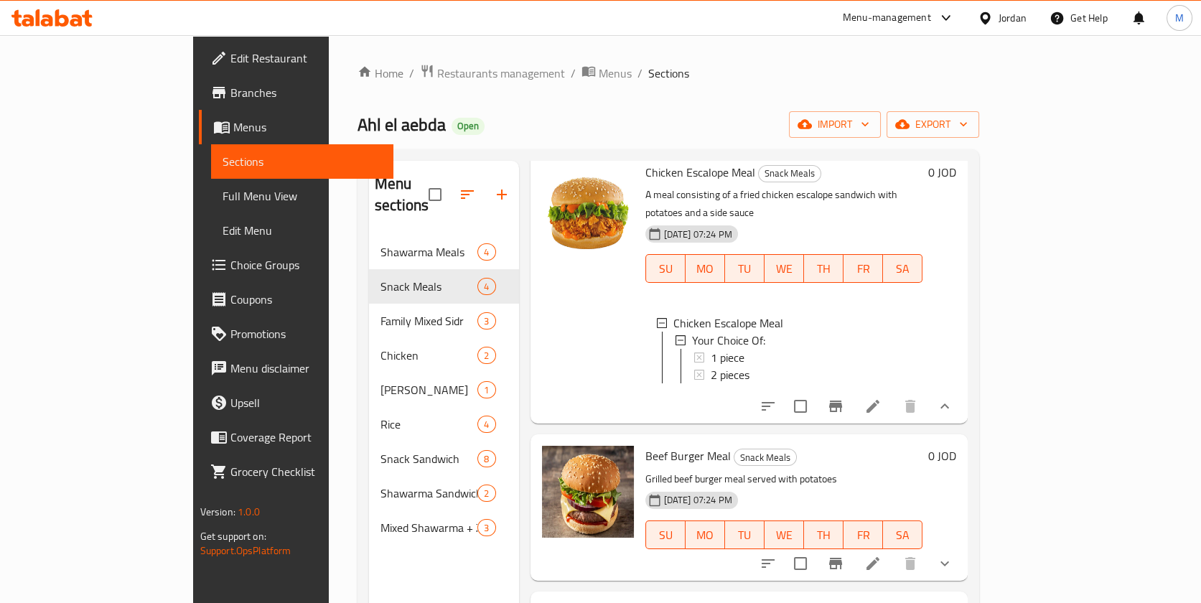
scroll to position [184, 0]
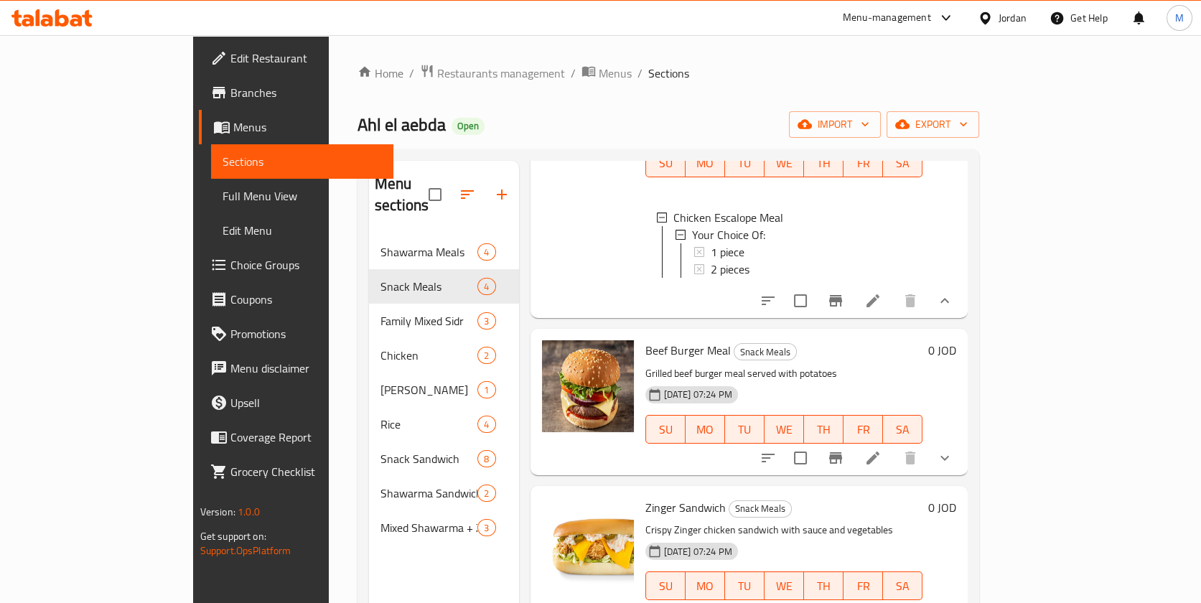
click at [954, 450] on icon "show more" at bounding box center [944, 458] width 17 height 17
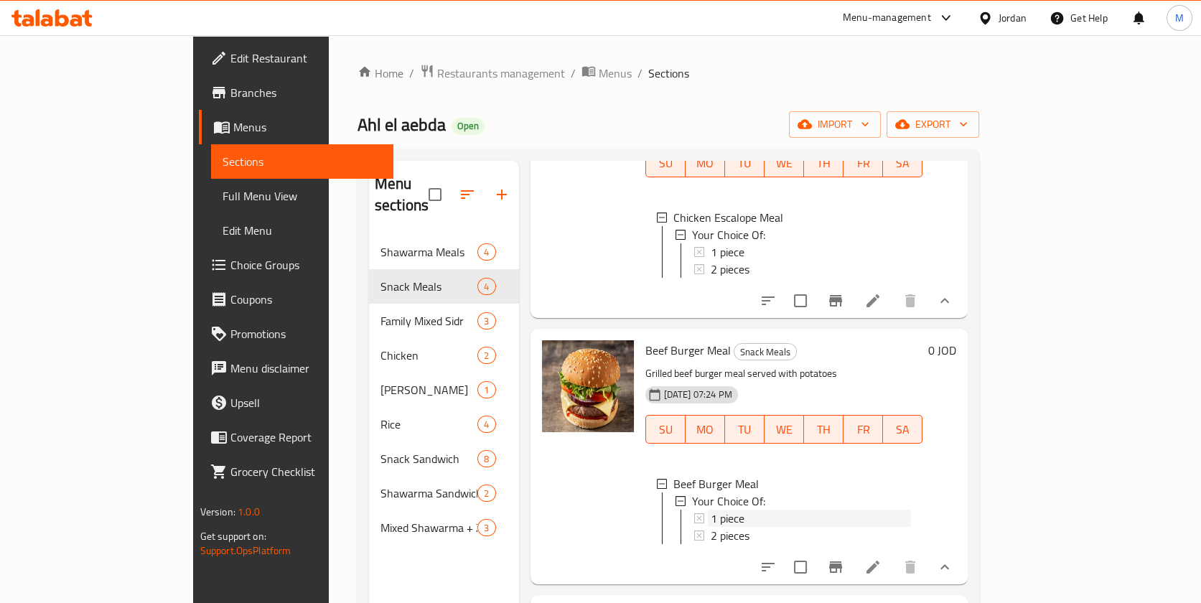
click at [825, 510] on div "1 piece" at bounding box center [811, 518] width 201 height 17
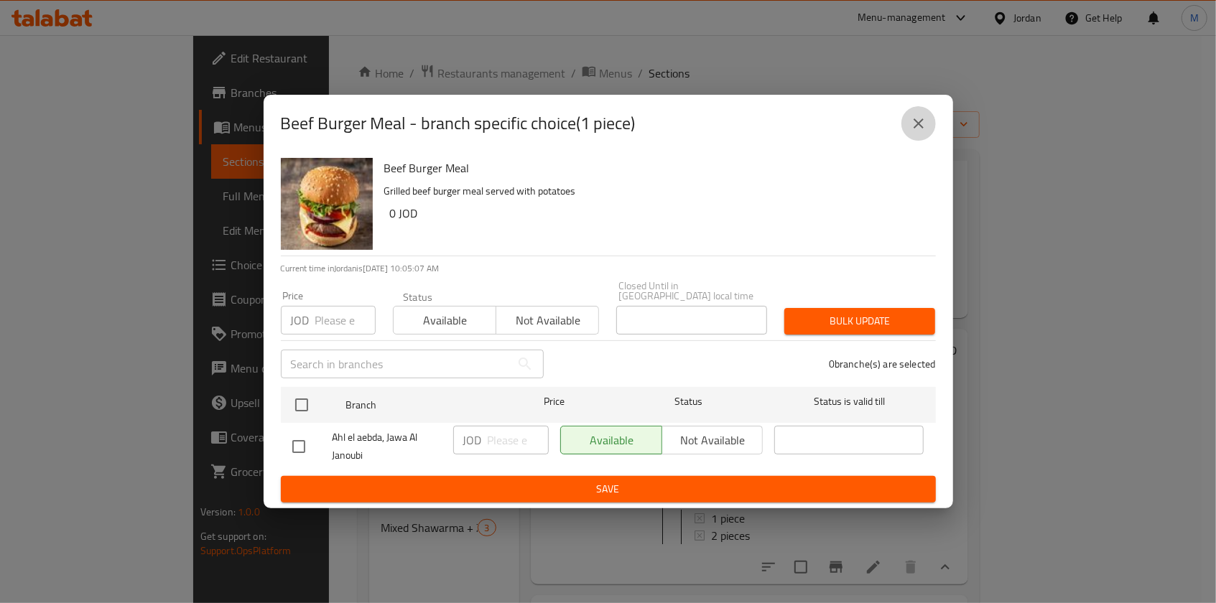
click at [911, 129] on icon "close" at bounding box center [918, 123] width 17 height 17
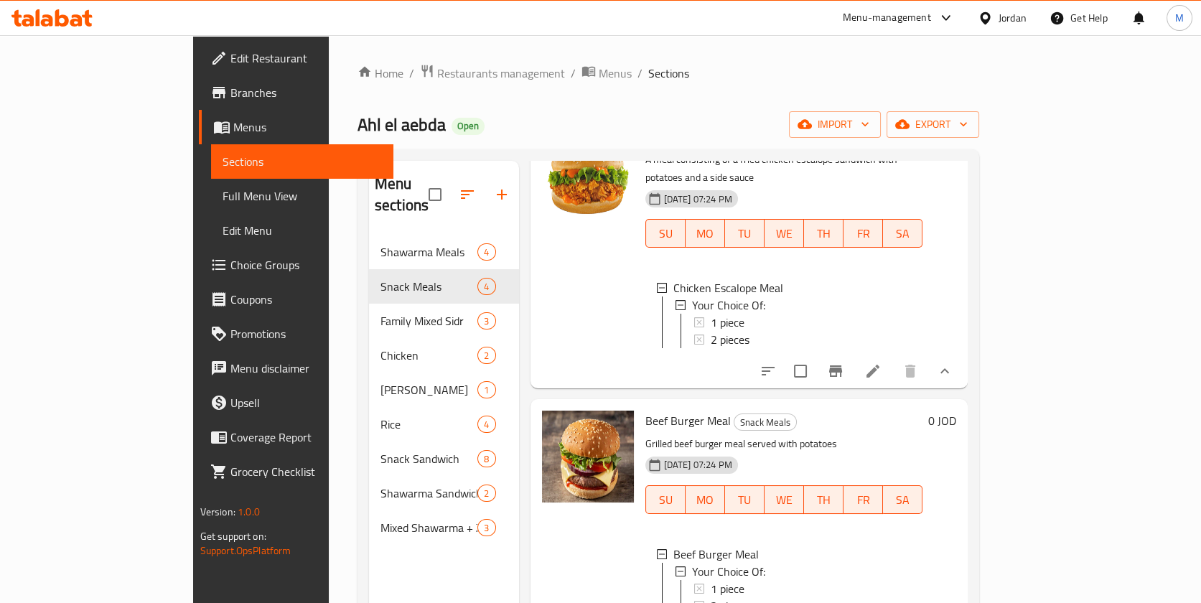
scroll to position [88, 0]
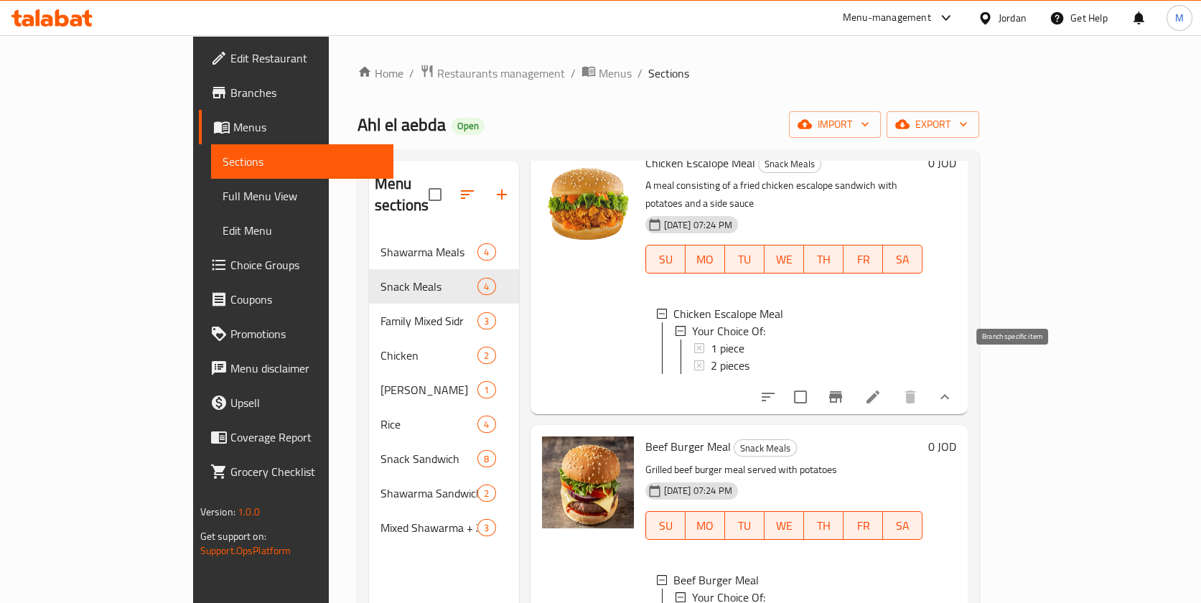
click at [842, 391] on icon "Branch-specific-item" at bounding box center [835, 396] width 13 height 11
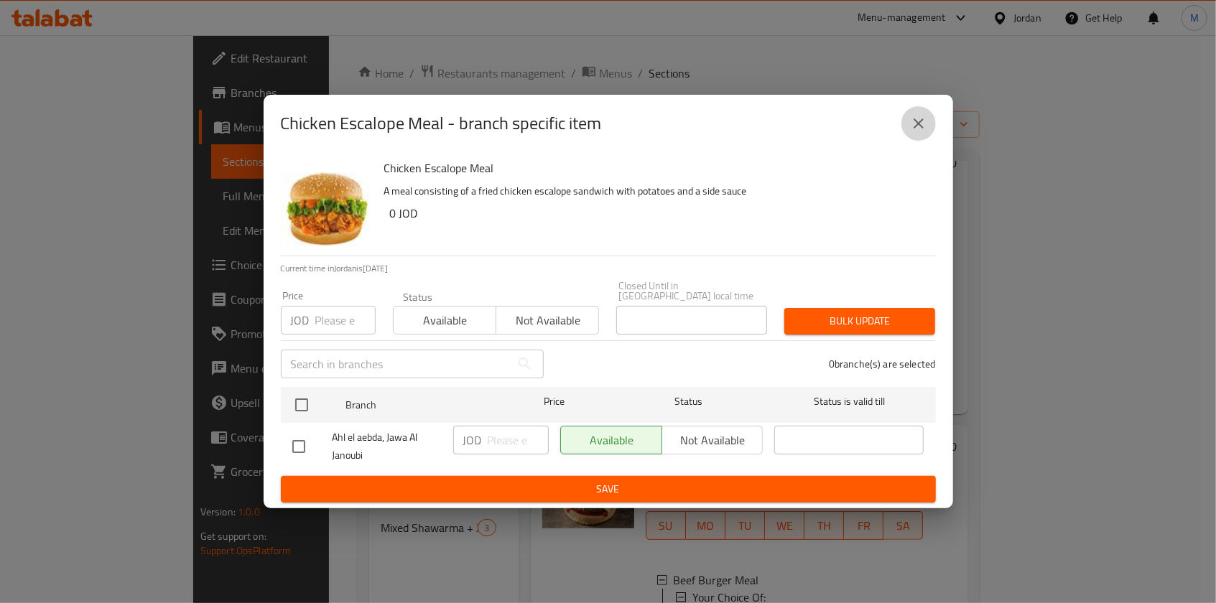
click at [918, 132] on icon "close" at bounding box center [918, 123] width 17 height 17
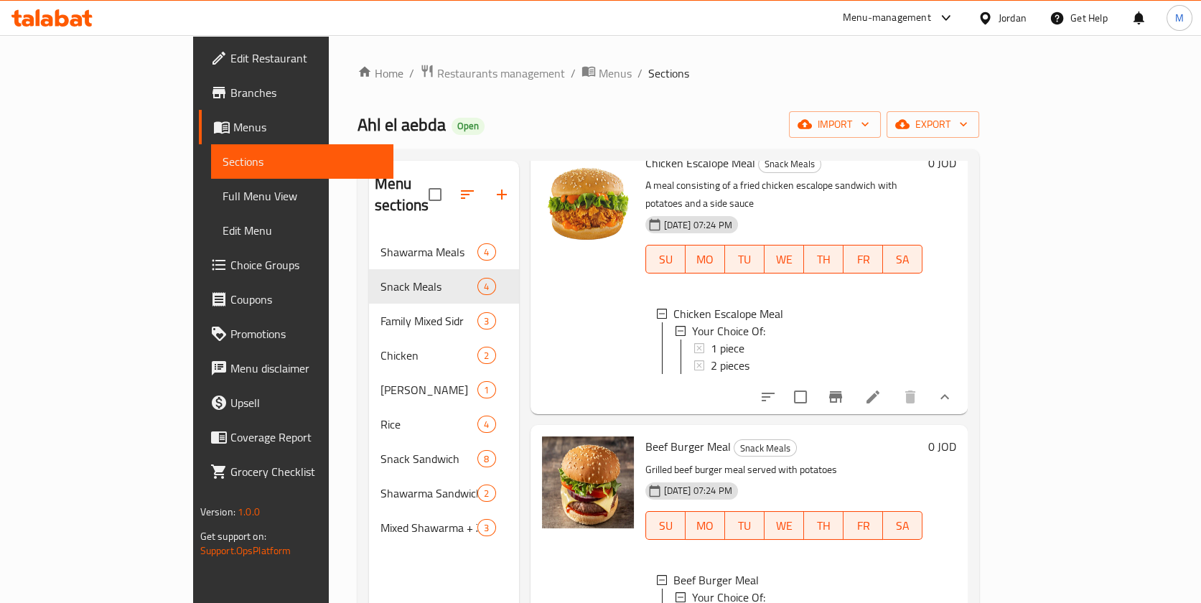
click at [882, 389] on icon at bounding box center [873, 397] width 17 height 17
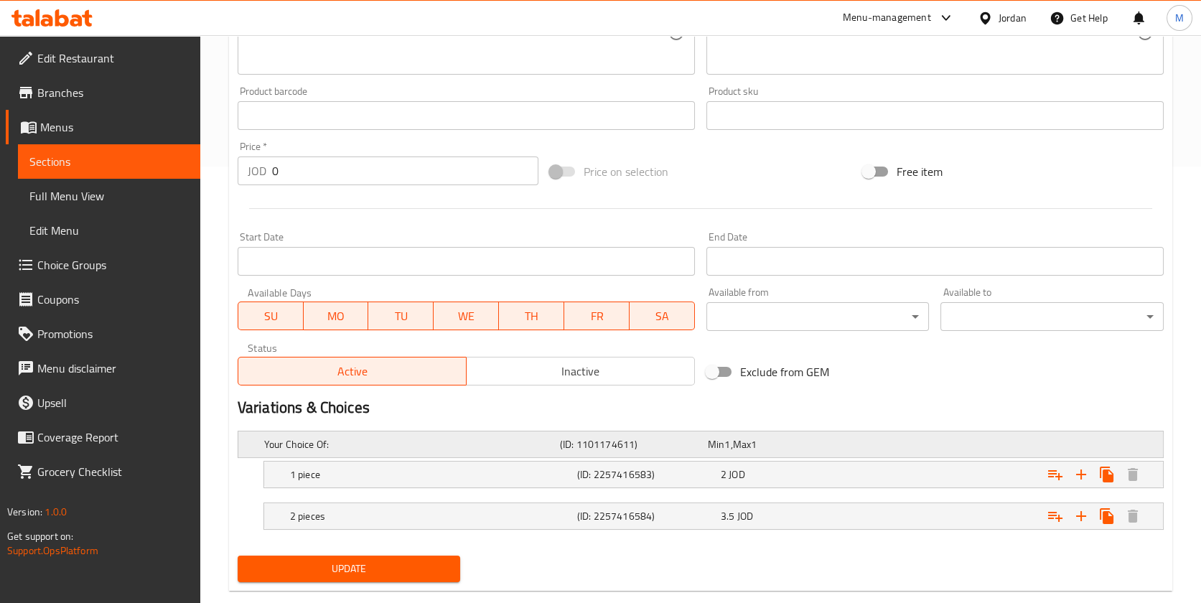
scroll to position [464, 0]
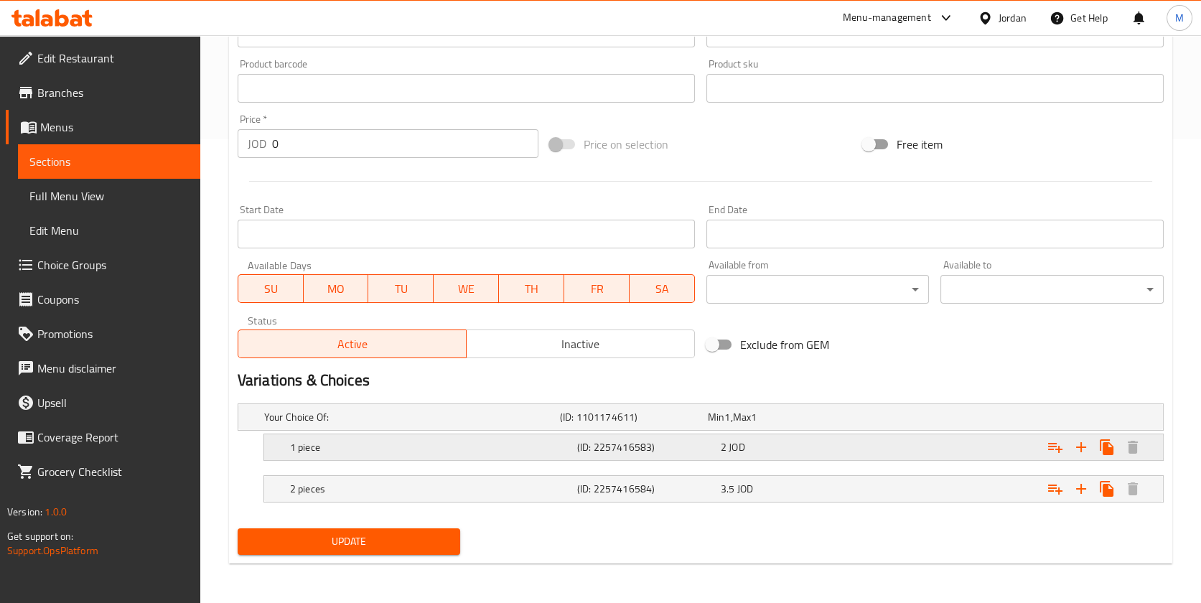
click at [626, 442] on h5 "(ID: 2257416583)" at bounding box center [646, 447] width 138 height 14
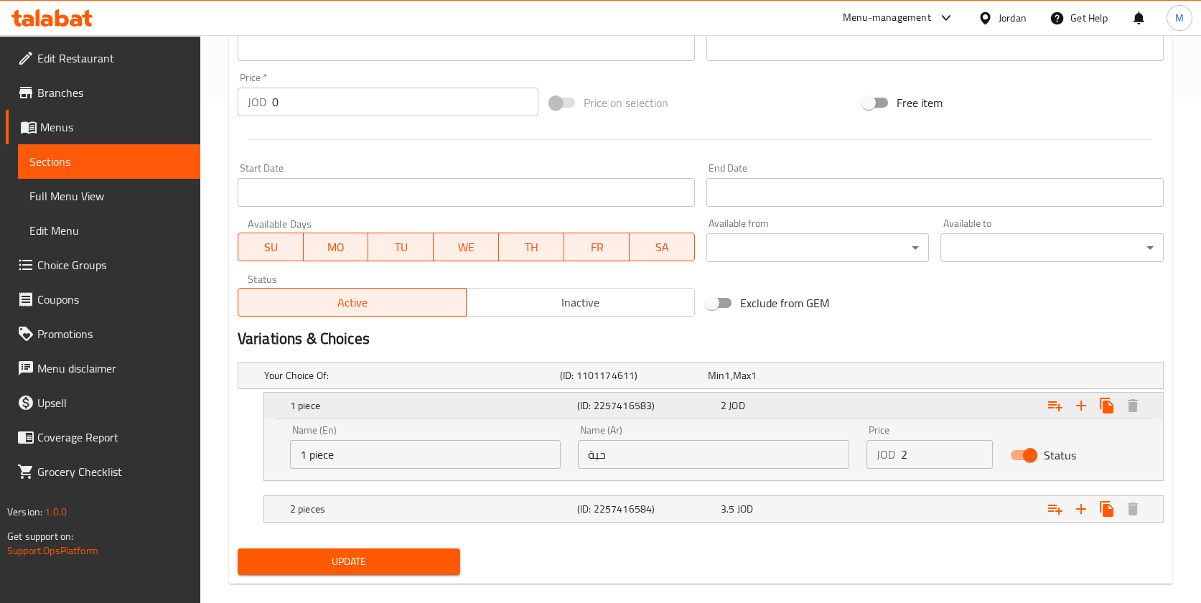
scroll to position [525, 0]
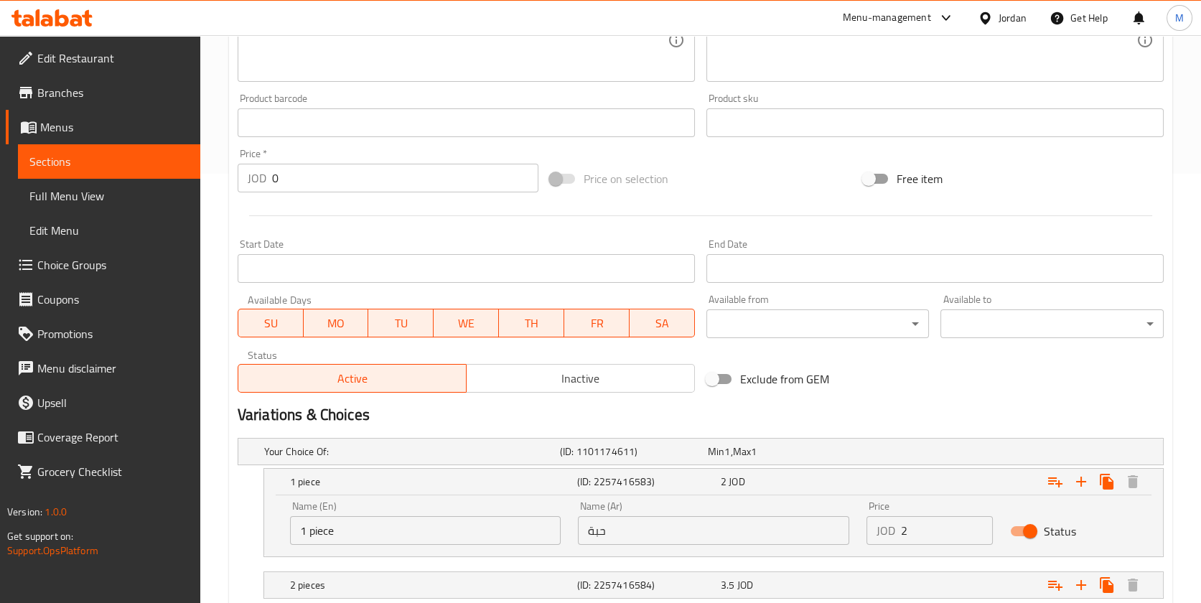
click at [266, 199] on div at bounding box center [701, 215] width 938 height 35
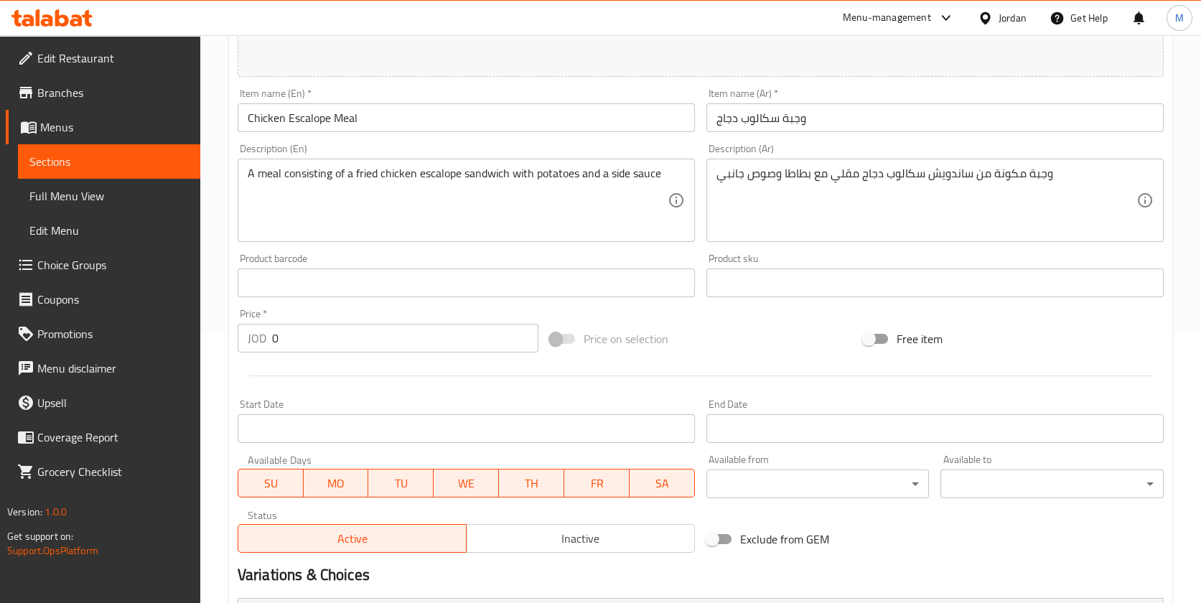
scroll to position [0, 0]
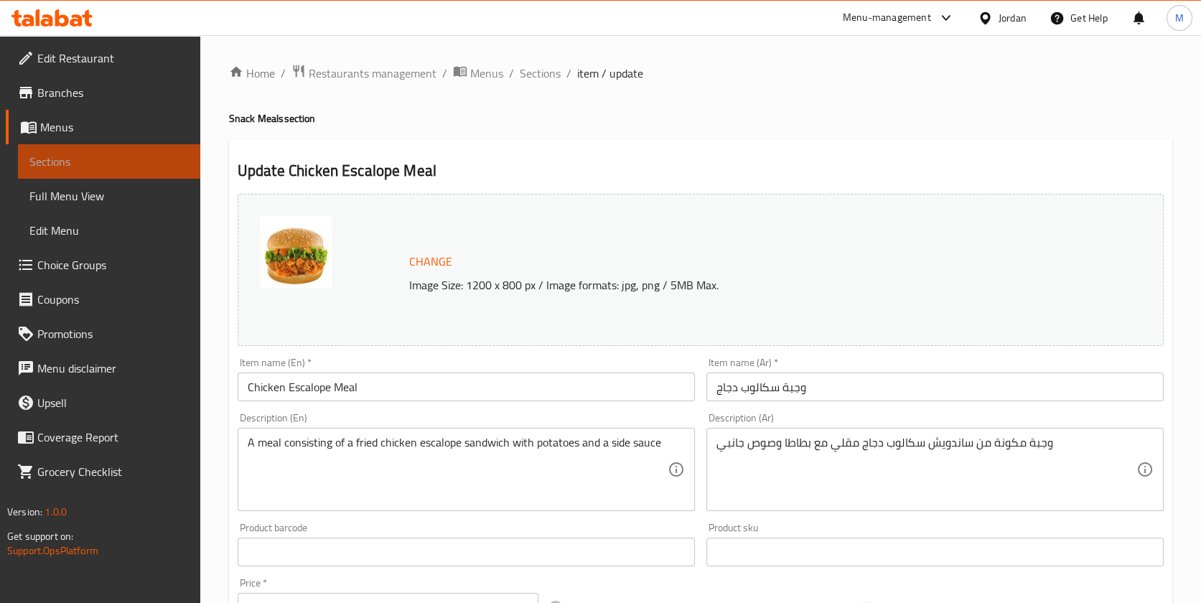
click at [68, 159] on span "Sections" at bounding box center [108, 161] width 159 height 17
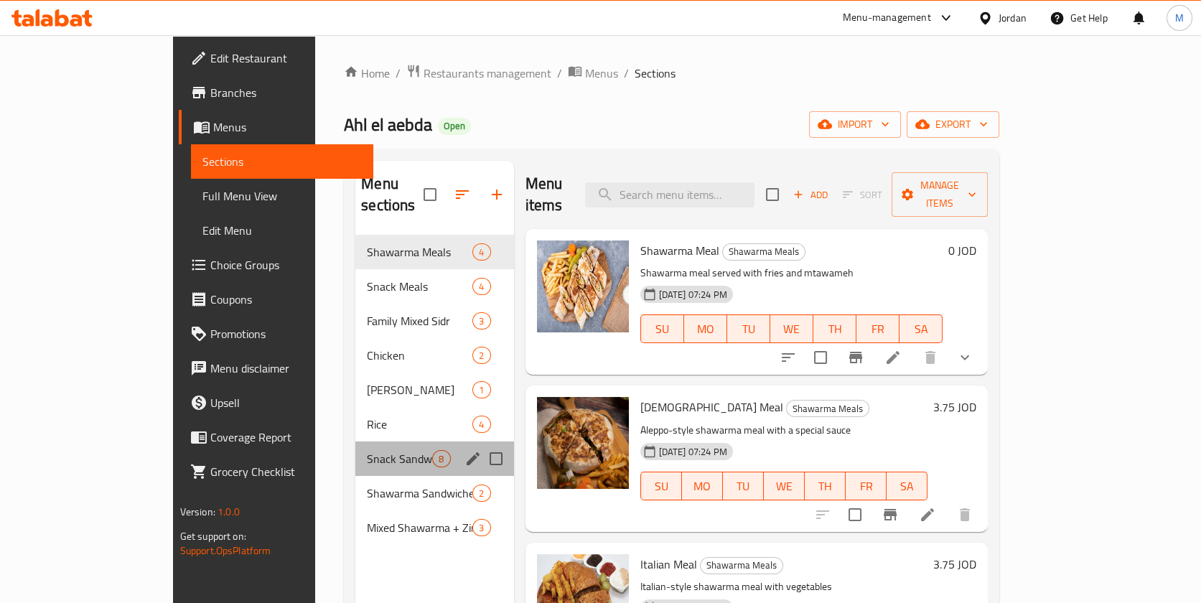
click at [355, 442] on div "Snack Sandwich 8" at bounding box center [434, 459] width 158 height 34
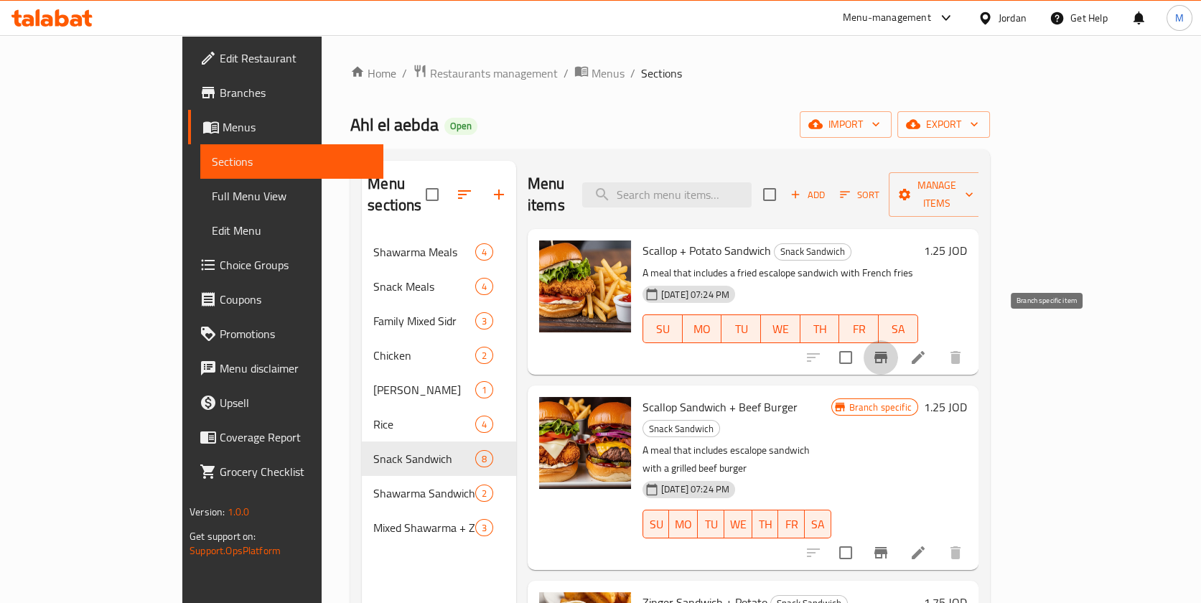
click at [890, 349] on icon "Branch-specific-item" at bounding box center [881, 357] width 17 height 17
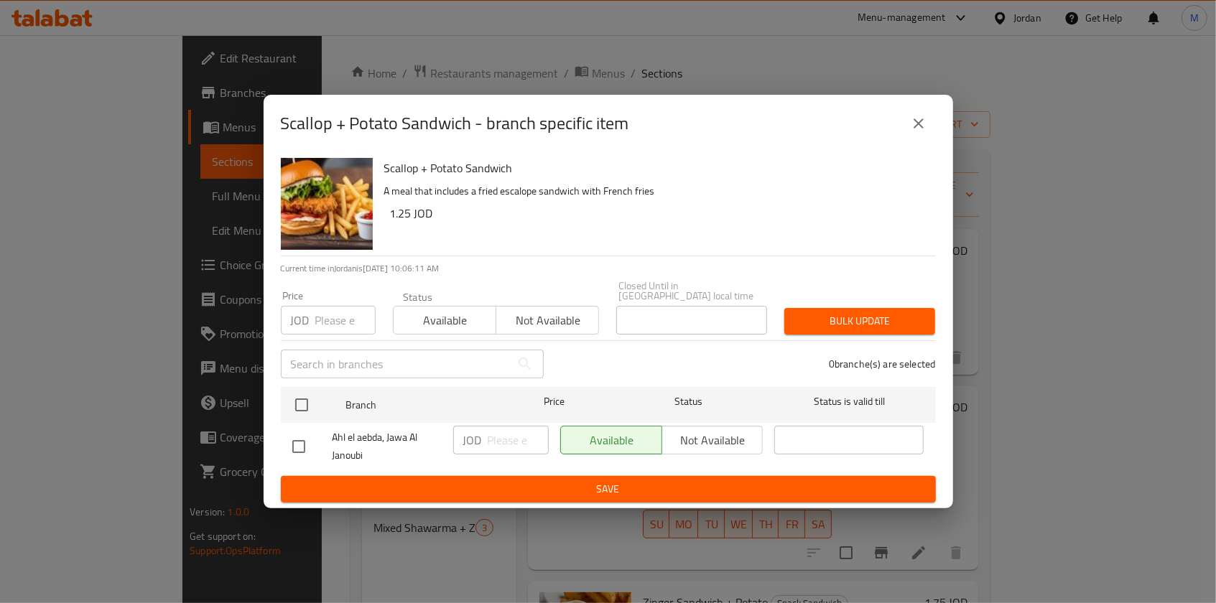
click at [940, 132] on div "Scallop + Potato Sandwich - branch specific item" at bounding box center [608, 123] width 689 height 57
click at [909, 129] on button "close" at bounding box center [918, 123] width 34 height 34
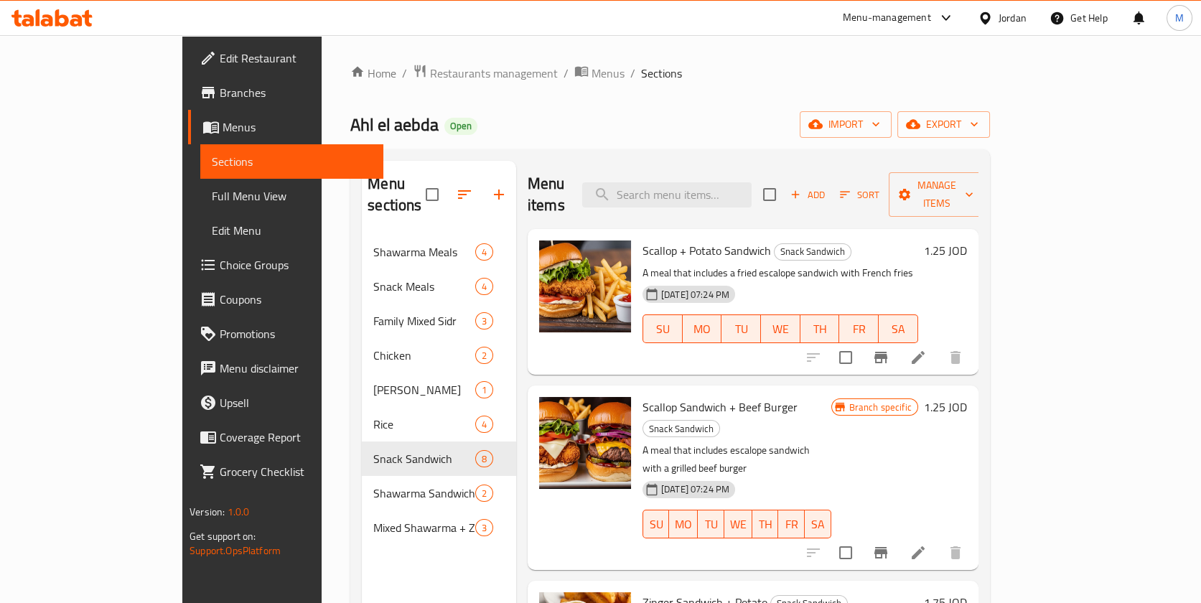
click at [927, 349] on icon at bounding box center [918, 357] width 17 height 17
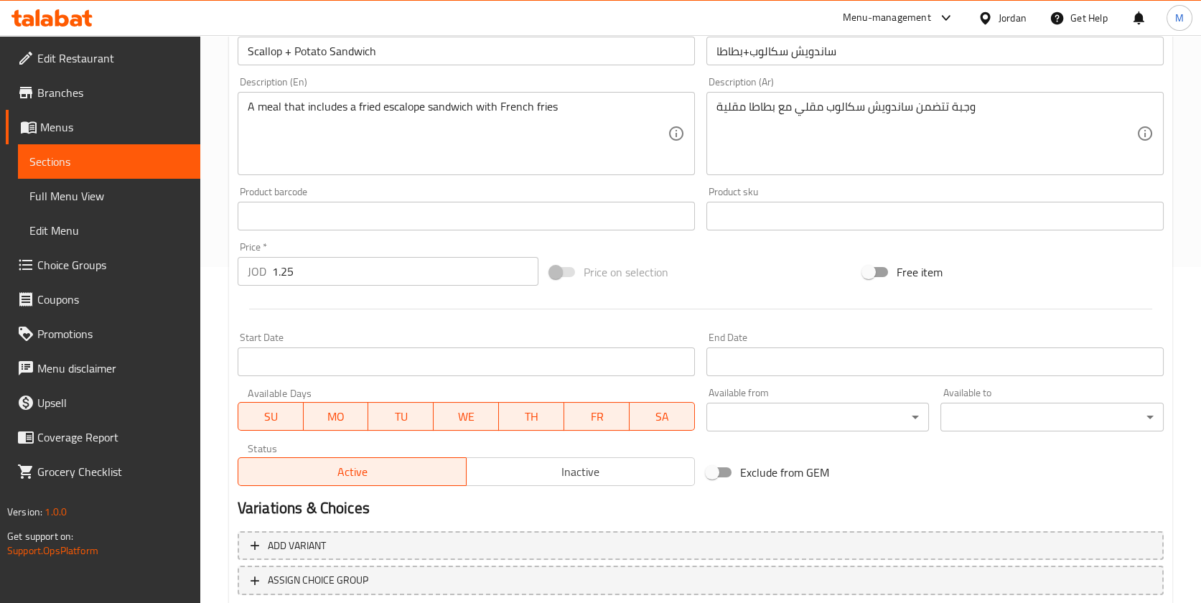
scroll to position [134, 0]
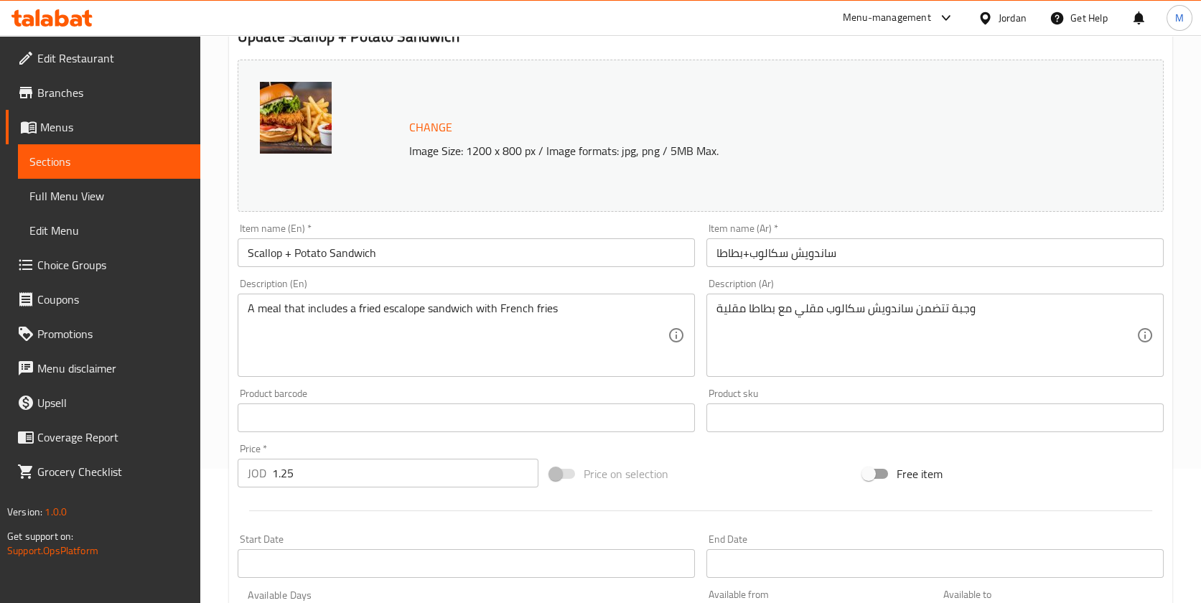
click at [100, 154] on span "Sections" at bounding box center [108, 161] width 159 height 17
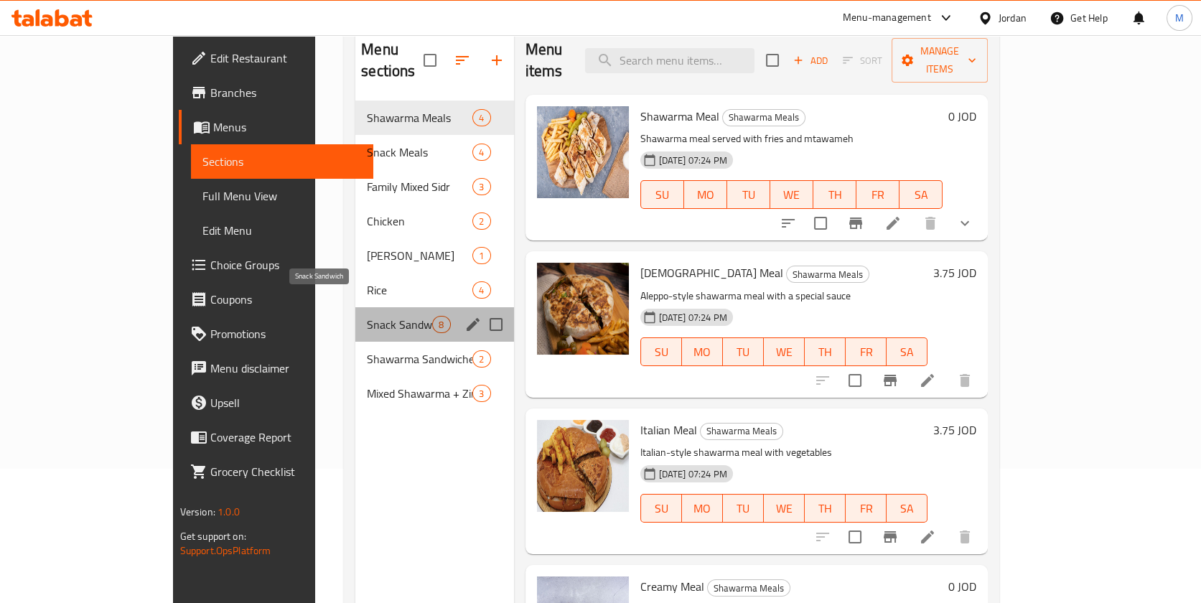
click at [355, 307] on div "Snack Sandwich 8" at bounding box center [434, 324] width 158 height 34
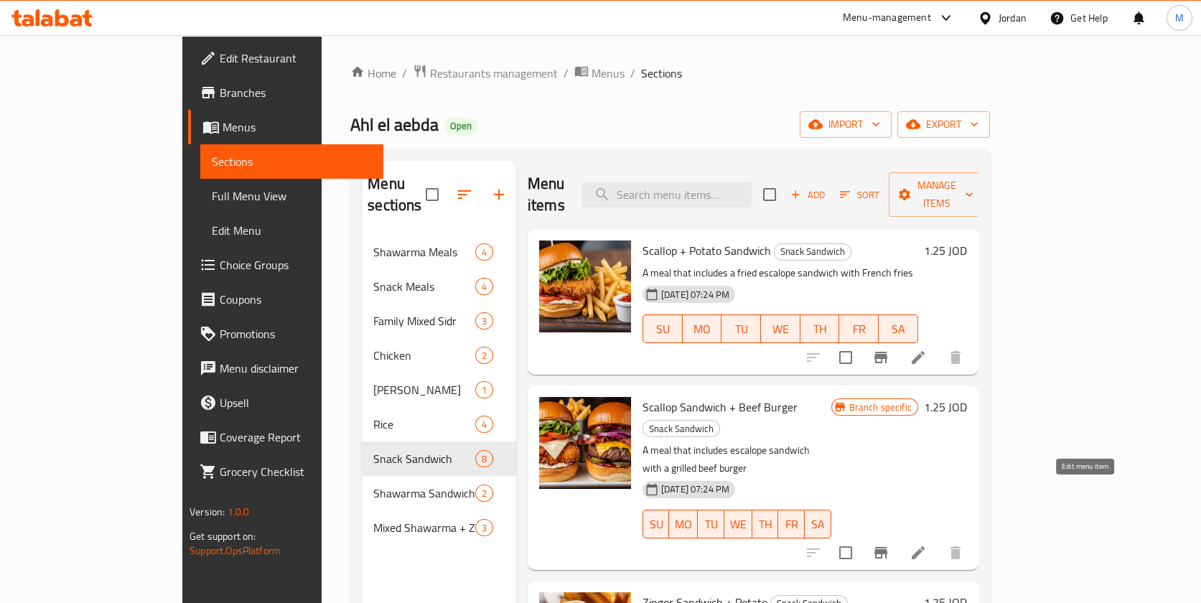
click at [927, 544] on icon at bounding box center [918, 552] width 17 height 17
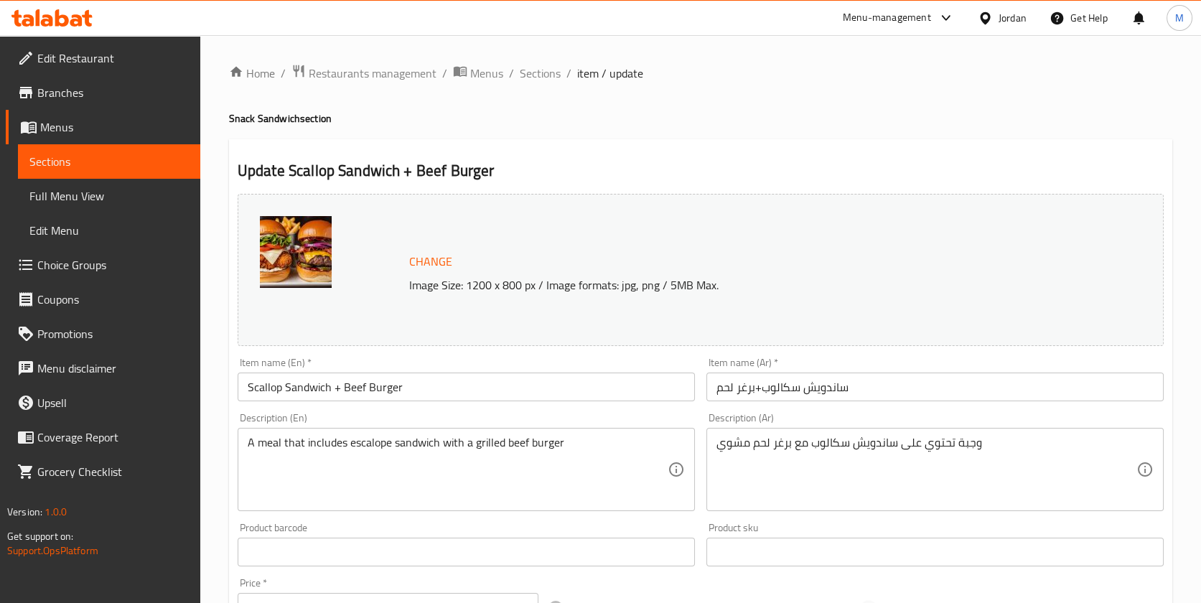
click at [428, 391] on input "Scallop Sandwich + Beef Burger" at bounding box center [466, 387] width 457 height 29
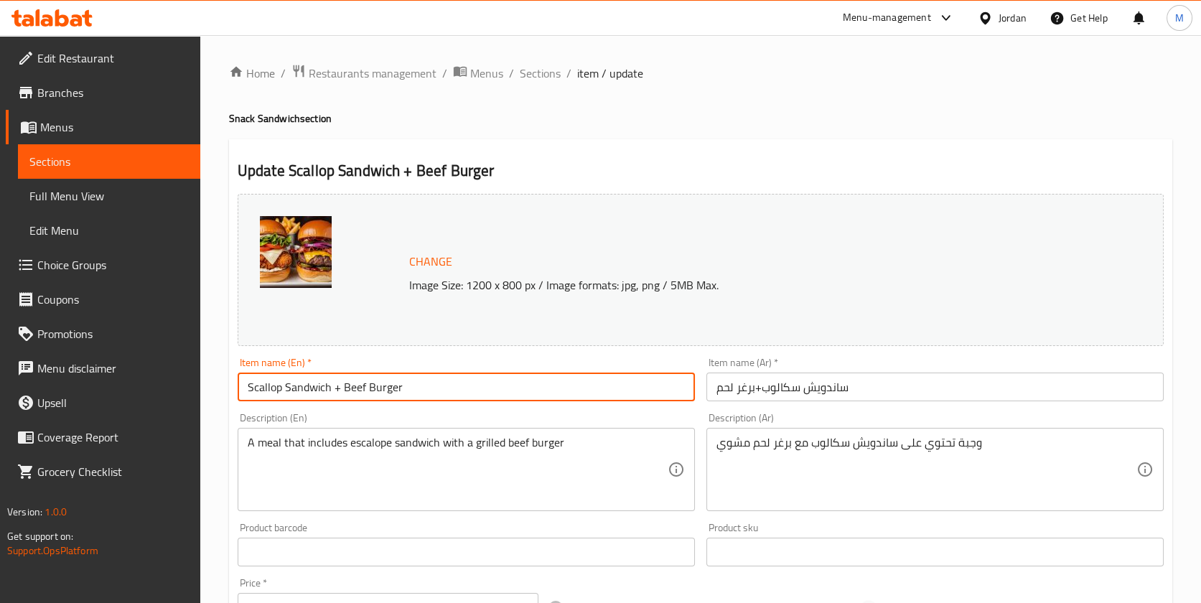
click at [340, 391] on input "Scallop Sandwich + Beef Burger" at bounding box center [466, 387] width 457 height 29
drag, startPoint x: 425, startPoint y: 396, endPoint x: 333, endPoint y: 398, distance: 91.9
click at [333, 398] on input "Scallop Sandwich Beef Burger" at bounding box center [466, 387] width 457 height 29
type input "Scallop Sandwich"
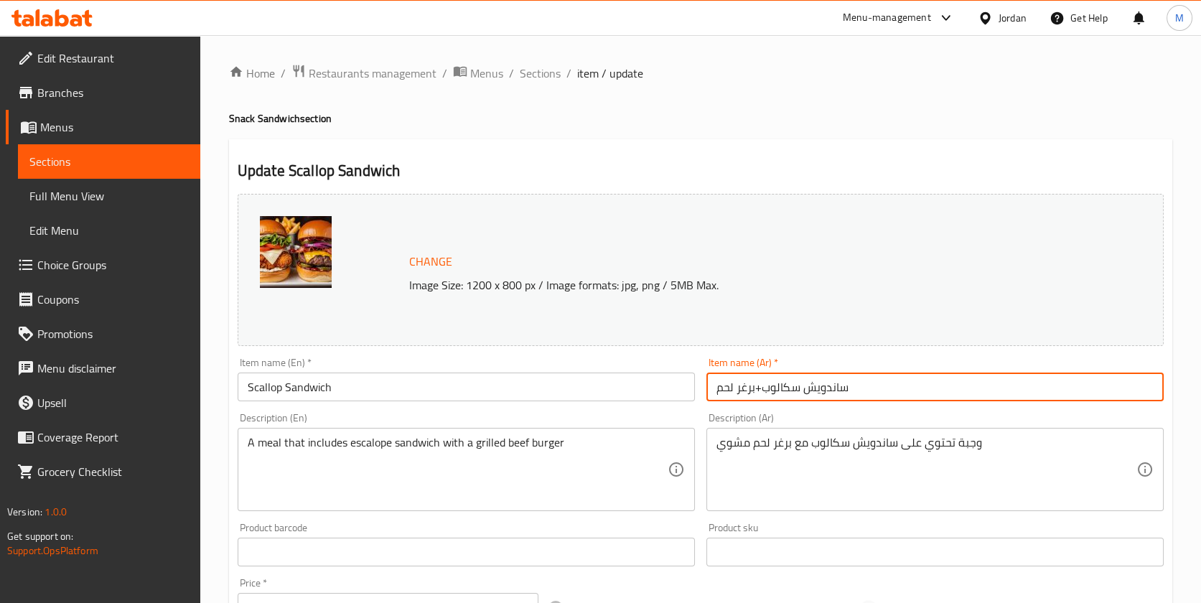
drag, startPoint x: 760, startPoint y: 390, endPoint x: 718, endPoint y: 394, distance: 41.8
click at [722, 391] on input "ساندويش سكالوب+برغر لحم" at bounding box center [935, 387] width 457 height 29
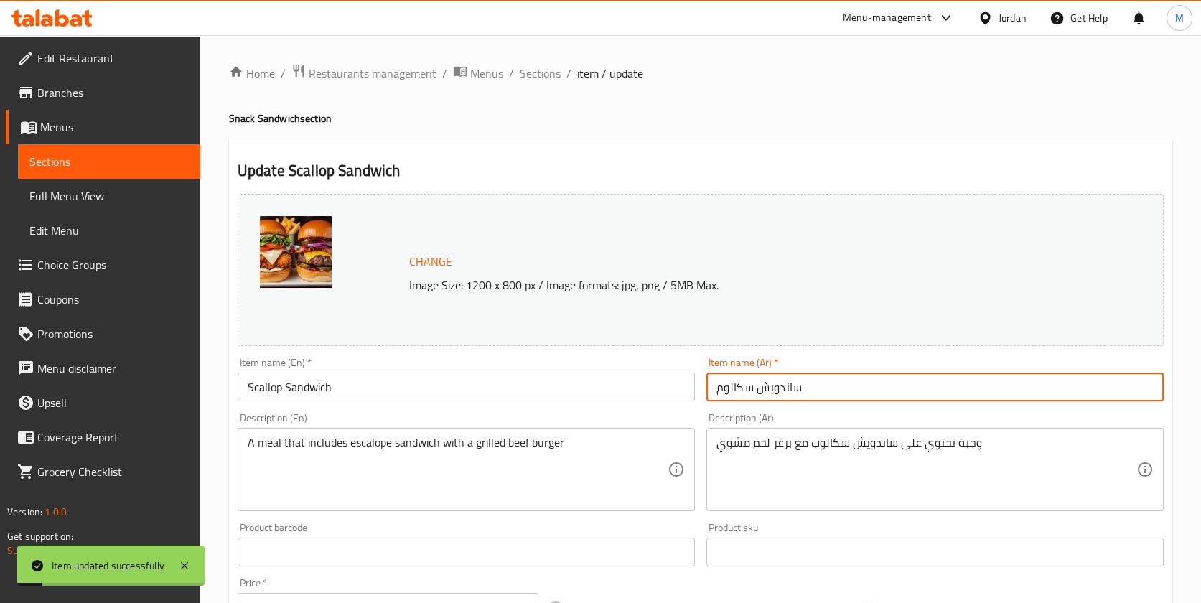
click at [720, 390] on input "ساندويش سكالوم" at bounding box center [935, 387] width 457 height 29
type input "ساندويش سكالوب"
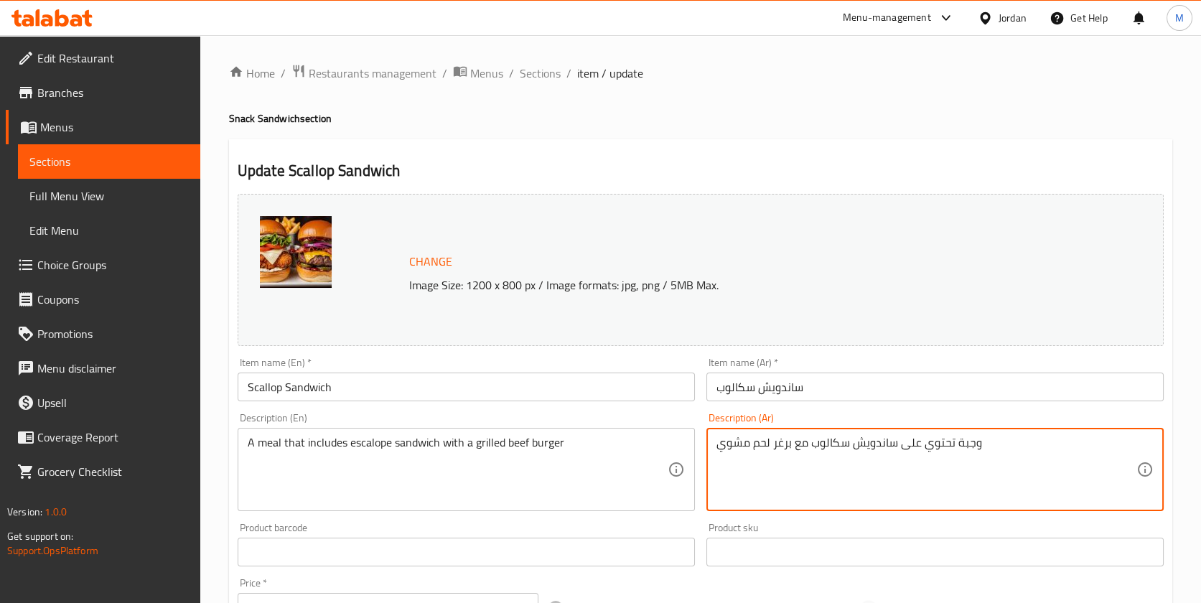
drag, startPoint x: 806, startPoint y: 442, endPoint x: 698, endPoint y: 449, distance: 108.0
type textarea "وجبة تحتوي على ساندويش سكالوب"
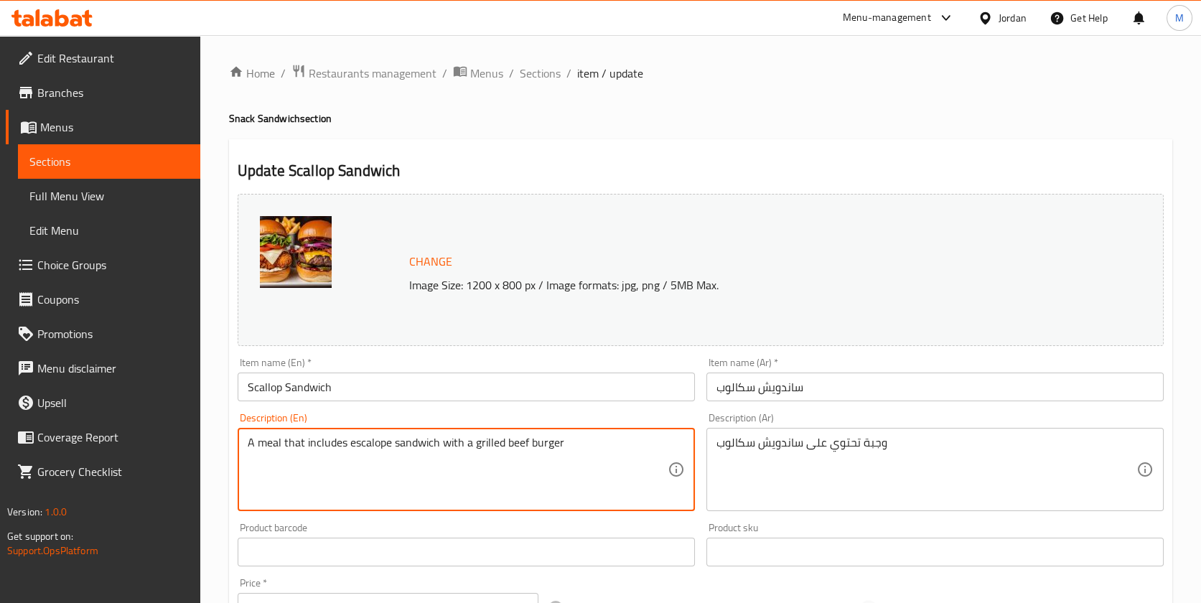
drag, startPoint x: 570, startPoint y: 447, endPoint x: 443, endPoint y: 453, distance: 127.3
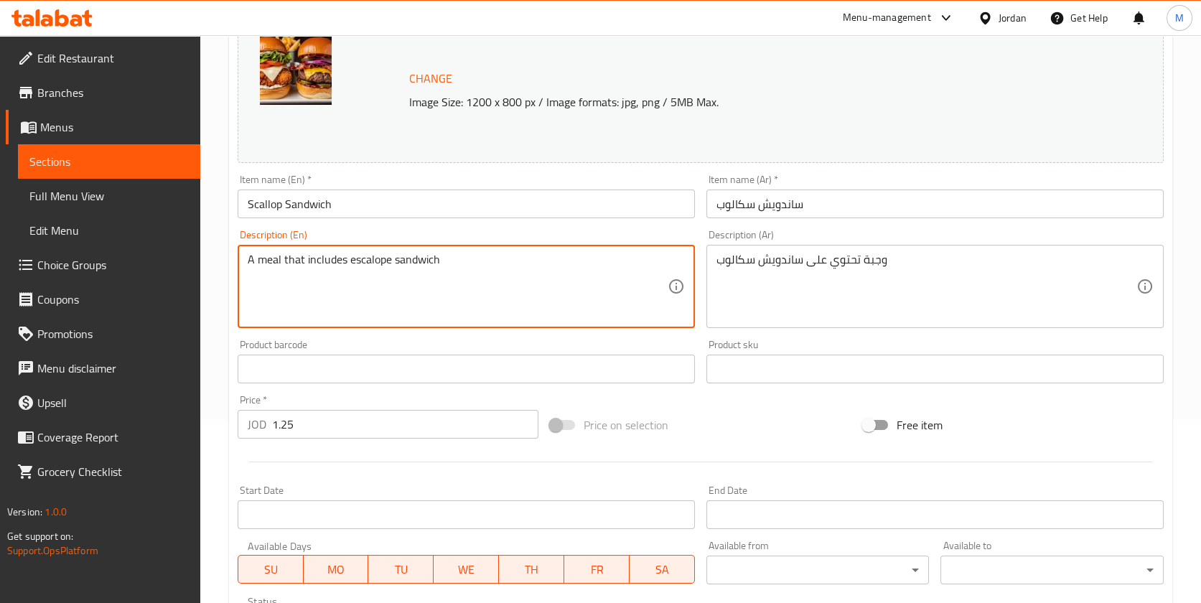
scroll to position [432, 0]
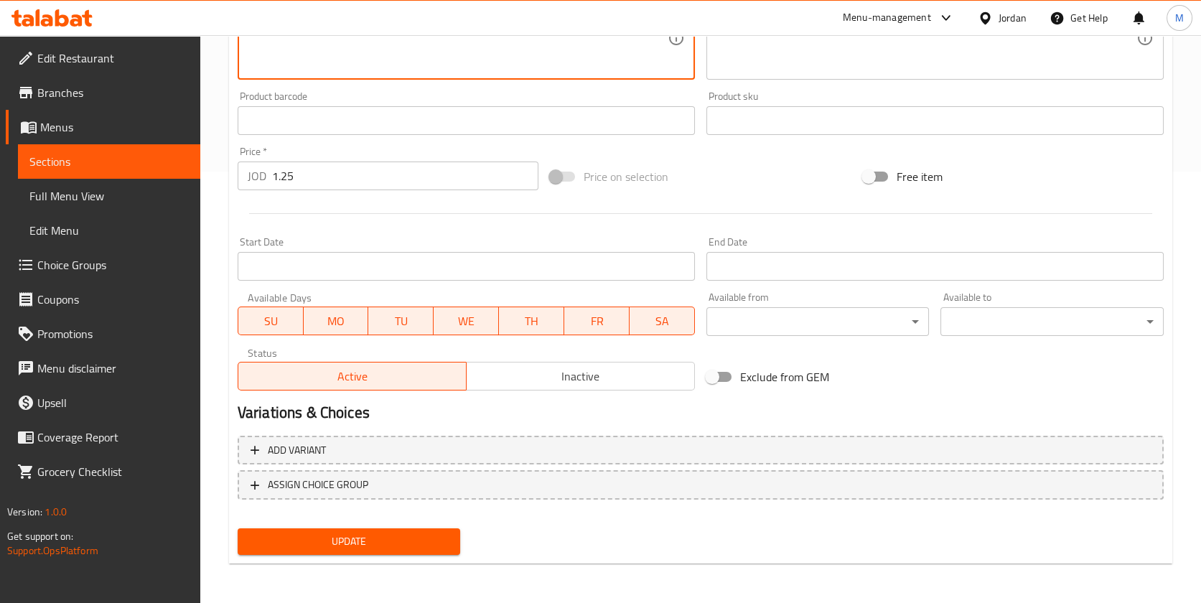
type textarea "A meal that includes escalope sandwich"
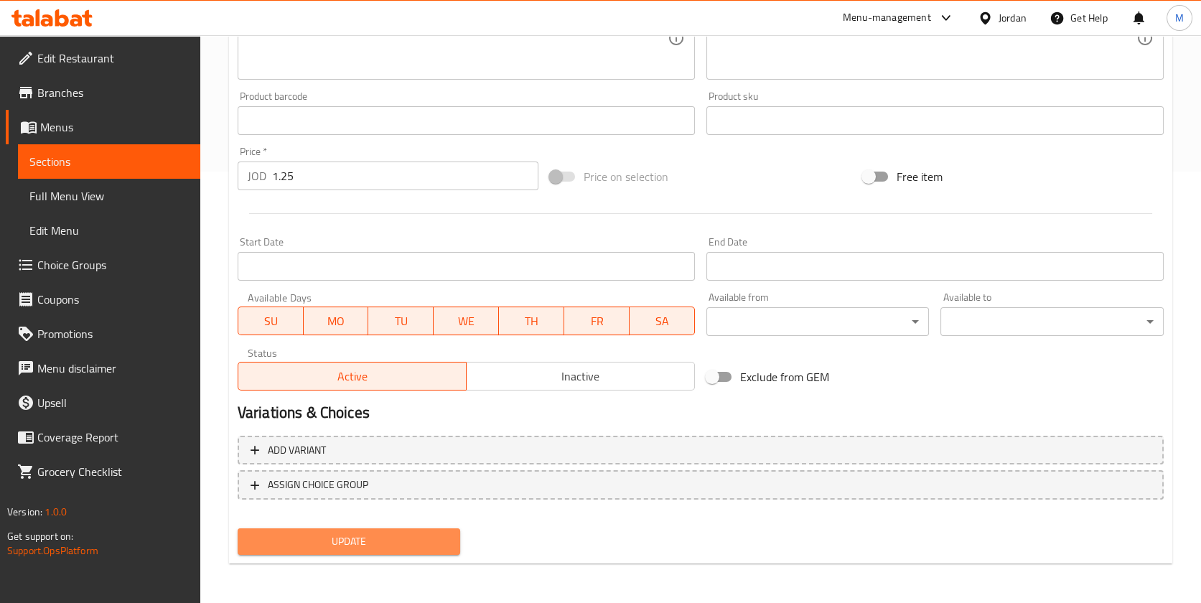
click at [345, 534] on span "Update" at bounding box center [349, 542] width 200 height 18
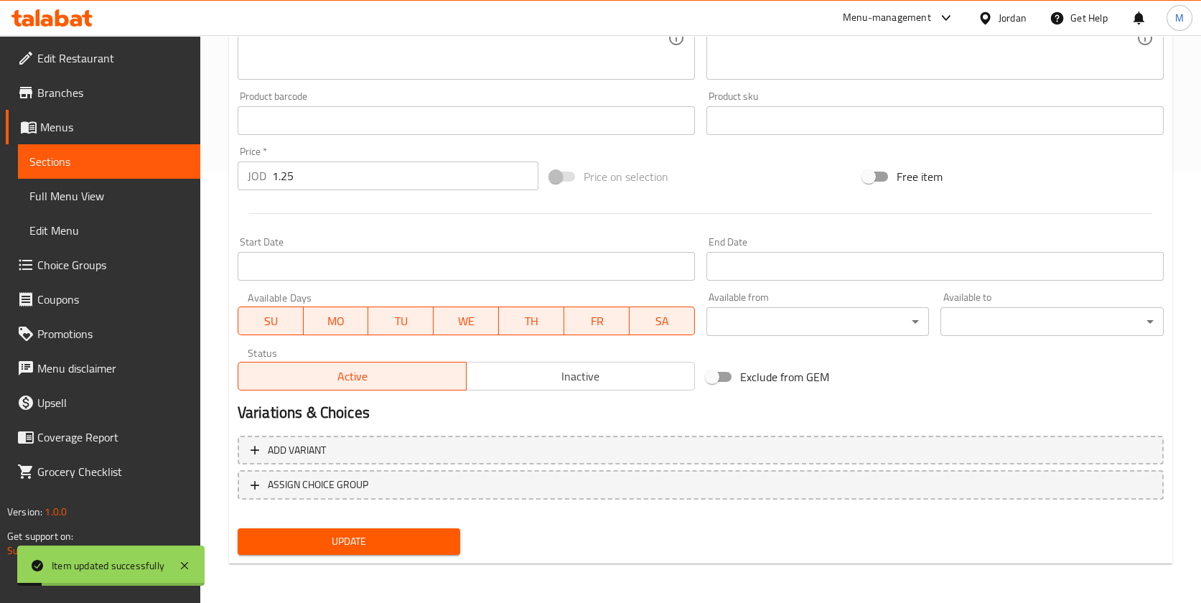
scroll to position [0, 0]
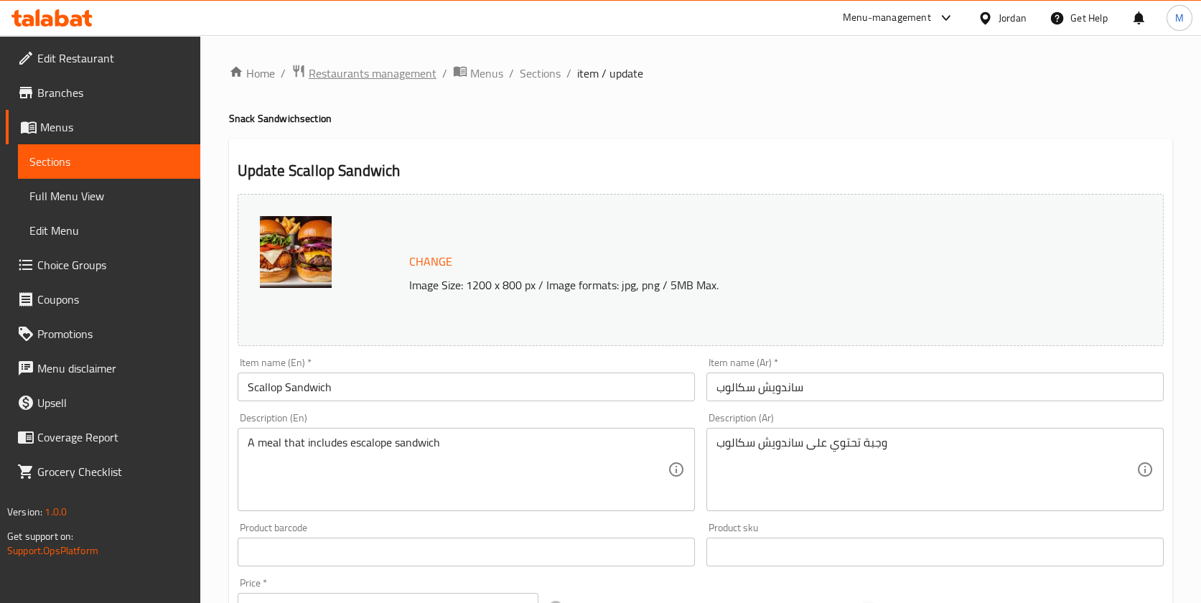
click at [397, 68] on div "Home / Restaurants management / Menus / Sections / item / update Snack Sandwich…" at bounding box center [700, 535] width 1001 height 1000
click at [400, 70] on span "Restaurants management" at bounding box center [373, 73] width 128 height 17
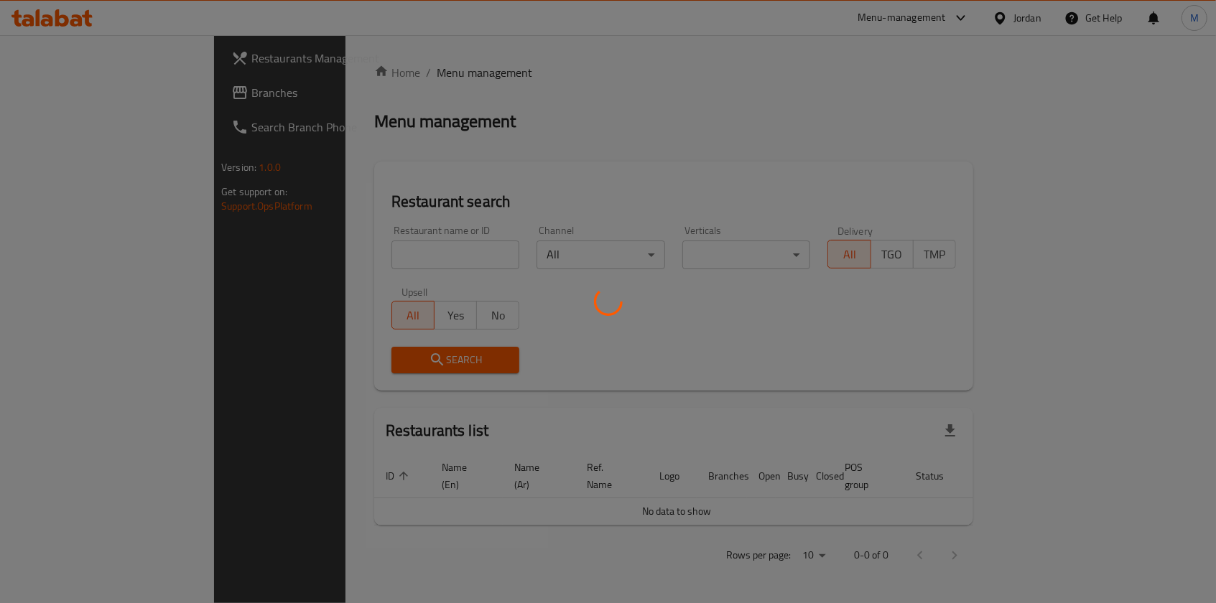
click at [386, 248] on div at bounding box center [608, 301] width 1216 height 603
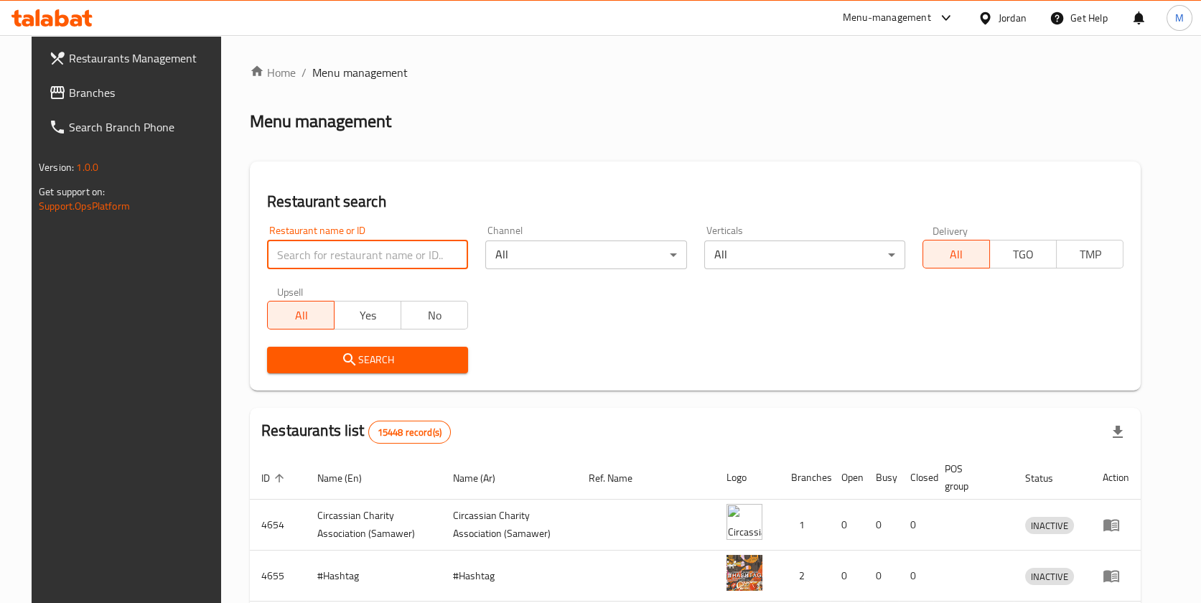
click at [386, 248] on input "search" at bounding box center [367, 255] width 201 height 29
type input "[PERSON_NAME]"
click button "Search" at bounding box center [367, 360] width 201 height 27
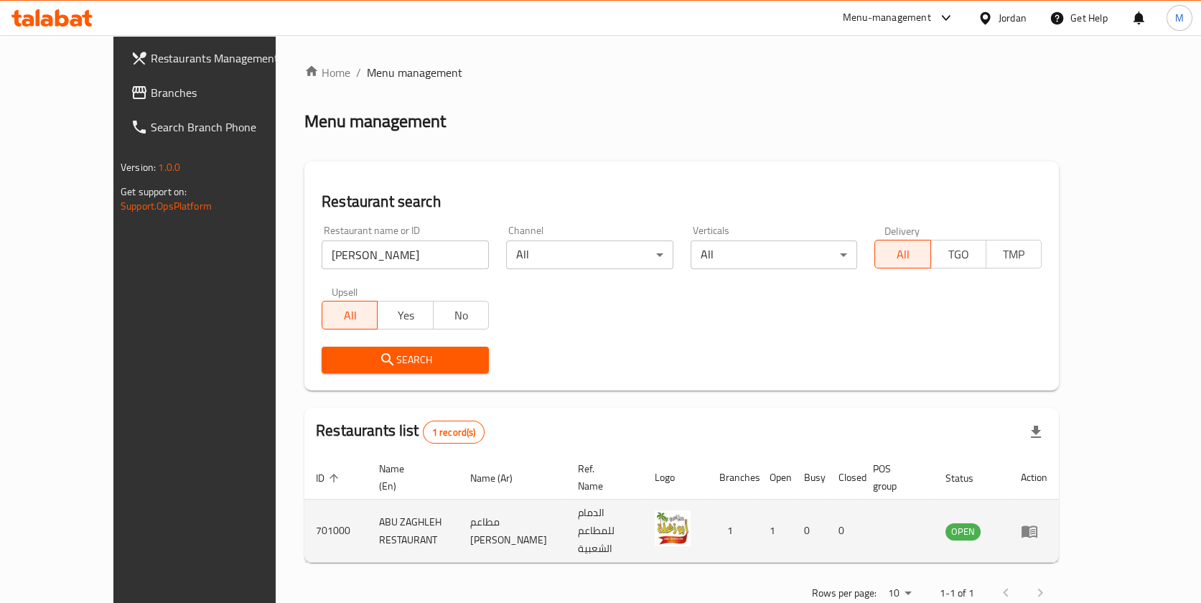
click at [304, 508] on td "701000" at bounding box center [335, 531] width 63 height 63
click at [368, 503] on td "ABU ZAGHLEH RESTAURANT" at bounding box center [413, 531] width 91 height 63
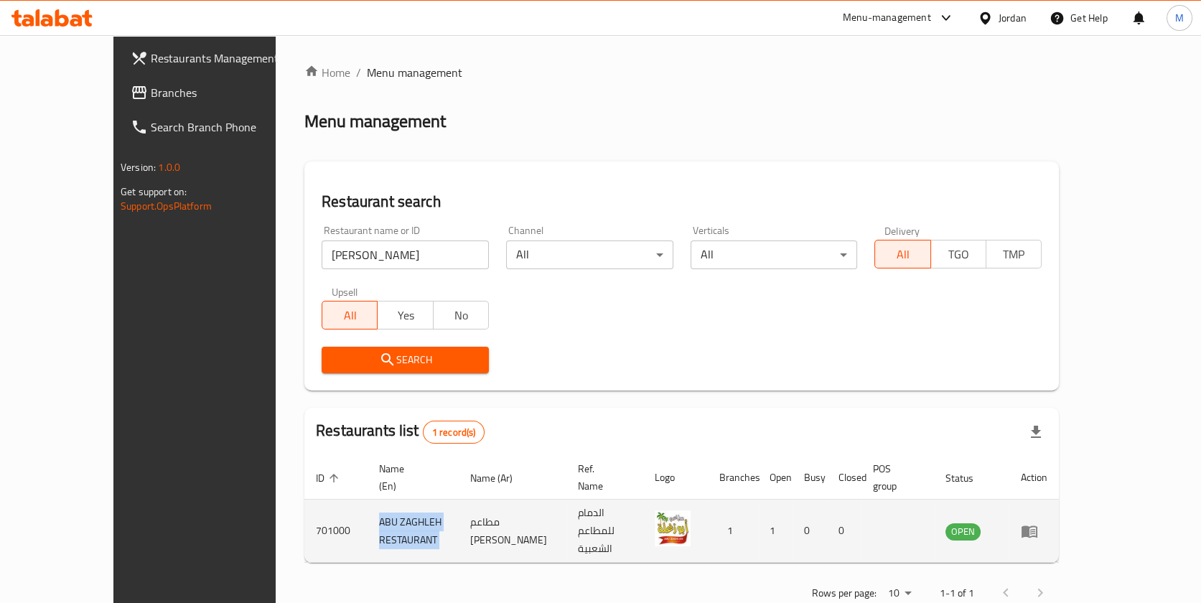
copy td "ABU ZAGHLEH RESTAURANT"
